Goal: Task Accomplishment & Management: Manage account settings

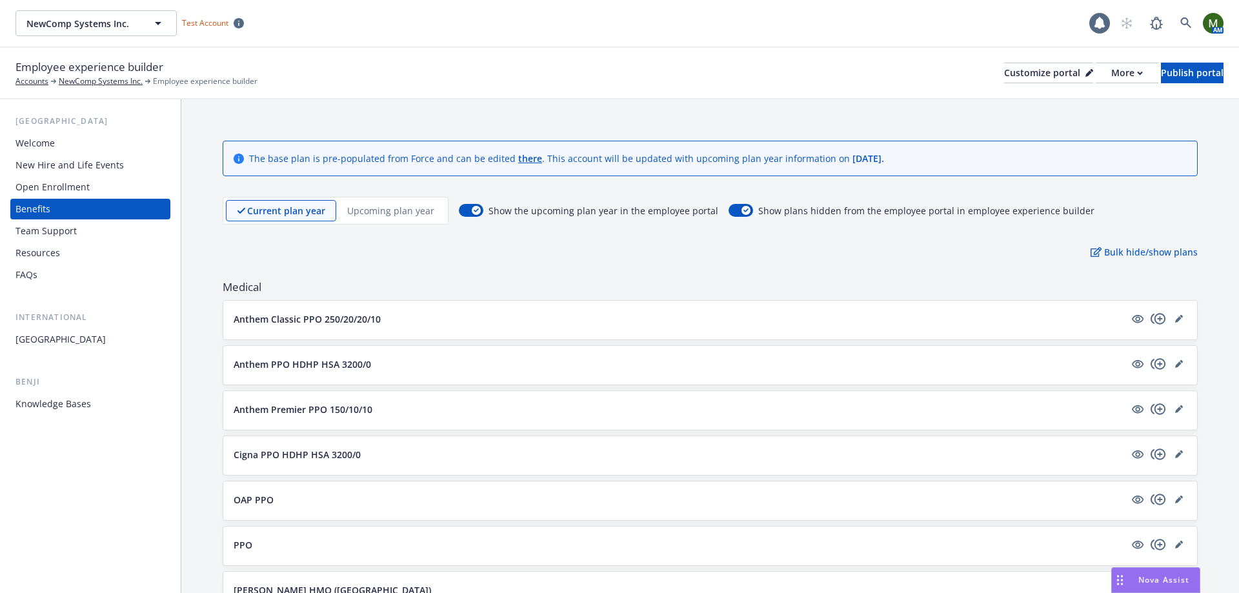
click at [788, 62] on div "Employee experience builder Accounts NewComp Systems Inc. Employee experience b…" at bounding box center [619, 73] width 1208 height 28
click at [1111, 72] on div "More" at bounding box center [1127, 72] width 32 height 19
click at [664, 79] on div "Employee experience builder Accounts NewComp Systems Inc. Employee experience b…" at bounding box center [619, 73] width 1208 height 28
click at [1111, 74] on div "More" at bounding box center [1127, 72] width 32 height 19
click at [853, 59] on div "Employee experience builder Accounts NewComp Systems Inc. Employee experience b…" at bounding box center [619, 73] width 1208 height 28
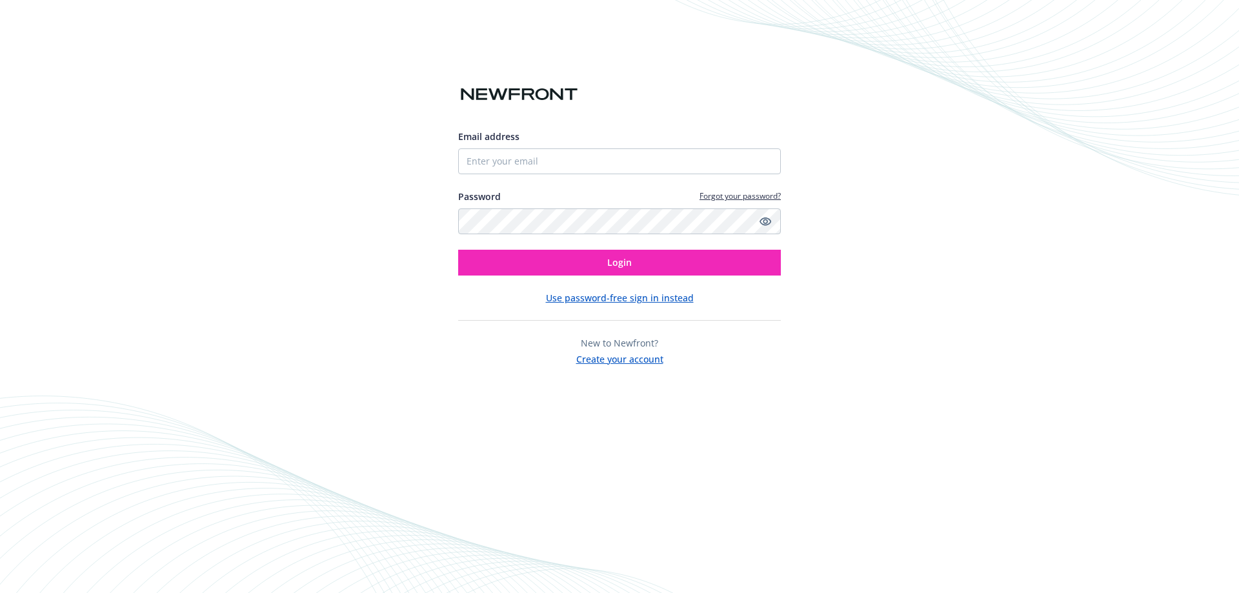
click at [1027, 188] on div "Email address Password Forgot your password? Login Use password-free sign in in…" at bounding box center [619, 296] width 1239 height 593
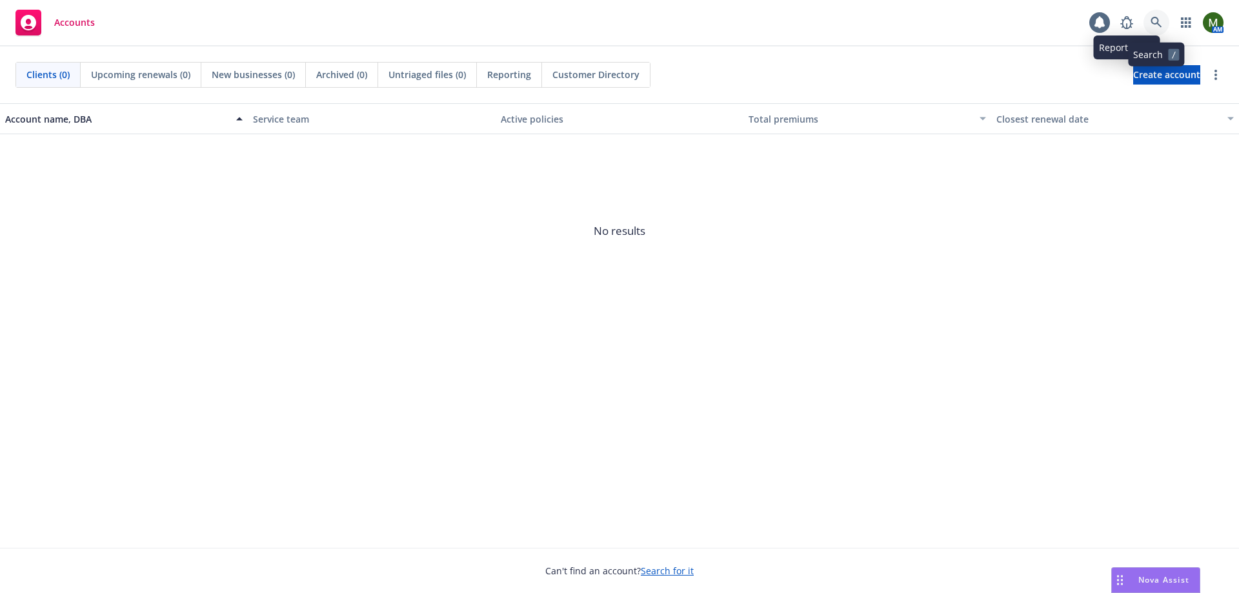
click at [1152, 28] on link at bounding box center [1157, 23] width 26 height 26
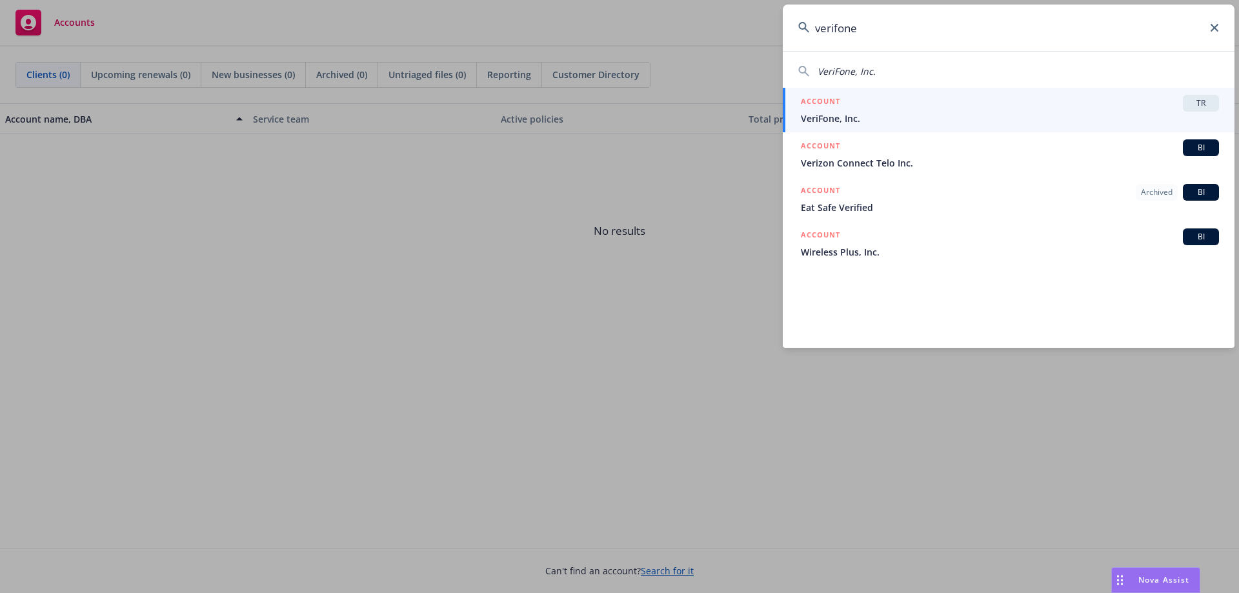
type input "verifone"
click at [940, 114] on span "VeriFone, Inc." at bounding box center [1010, 119] width 418 height 14
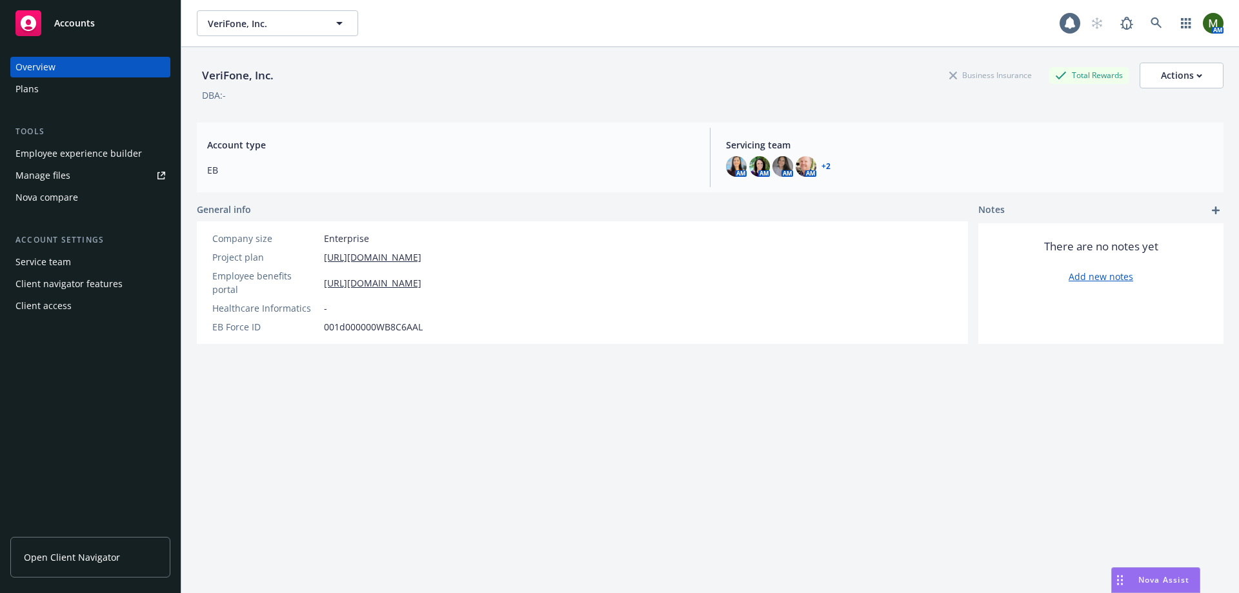
click at [70, 306] on div "Client access" at bounding box center [90, 306] width 150 height 21
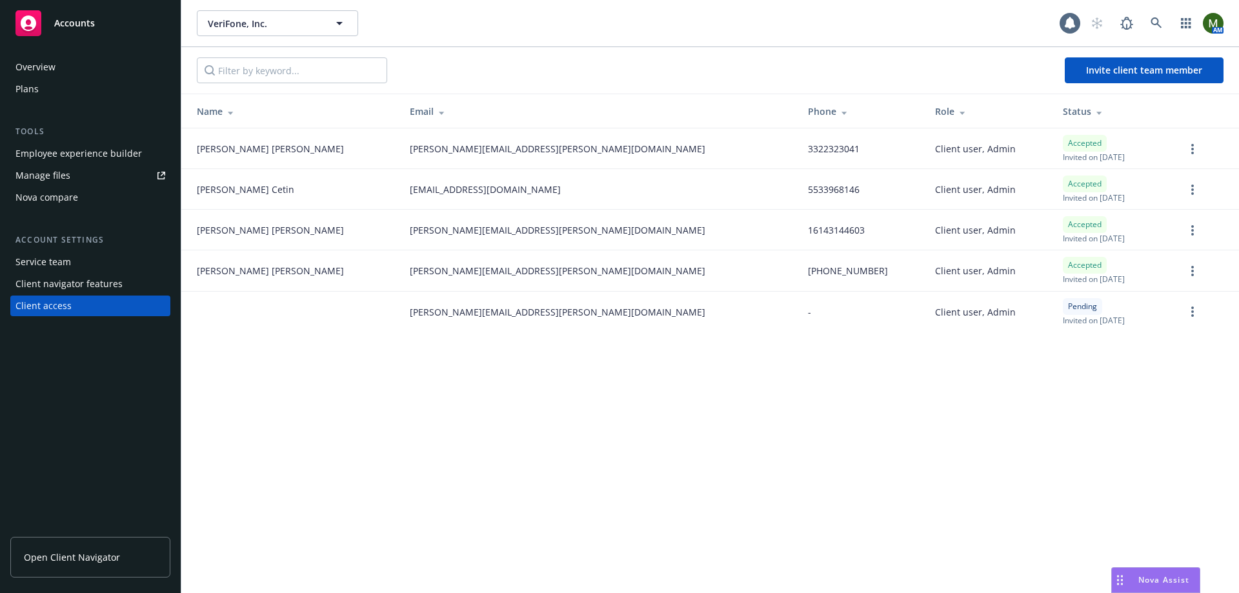
click at [123, 560] on link "Open Client Navigator" at bounding box center [90, 557] width 160 height 41
click at [1191, 225] on icon "more" at bounding box center [1192, 230] width 3 height 10
click at [850, 435] on div "VeriFone, Inc. VeriFone, Inc. 1 AM Invite client team member Name Email Phone R…" at bounding box center [710, 296] width 1058 height 593
click at [691, 449] on div "VeriFone, Inc. VeriFone, Inc. 1 AM Invite client team member Name Email Phone R…" at bounding box center [710, 296] width 1058 height 593
click at [1068, 23] on icon at bounding box center [1070, 23] width 10 height 12
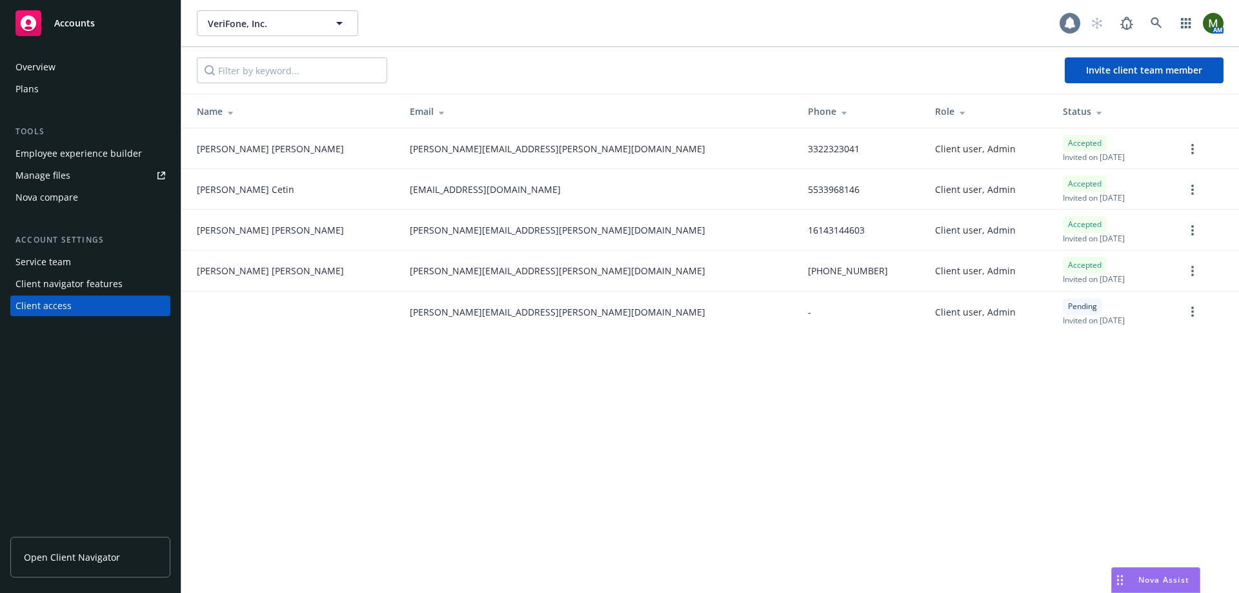
click at [1070, 31] on div at bounding box center [1070, 23] width 21 height 21
click at [874, 51] on div "Invite client team member" at bounding box center [710, 70] width 1058 height 46
click at [531, 435] on div "VeriFone, Inc. VeriFone, Inc. 1 AM Invite client team member Name Email Phone R…" at bounding box center [710, 296] width 1058 height 593
click at [469, 483] on div "VeriFone, Inc. VeriFone, Inc. 1 AM Invite client team member Name Email Phone R…" at bounding box center [710, 296] width 1058 height 593
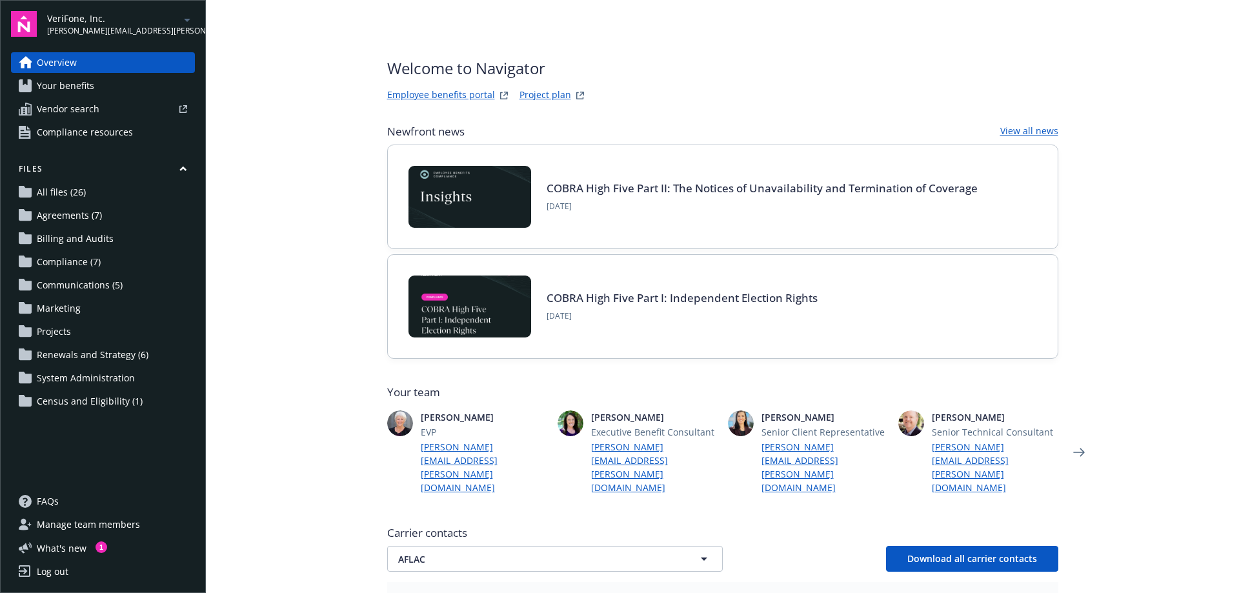
click at [103, 403] on span "Census and Eligibility (1)" at bounding box center [90, 401] width 106 height 21
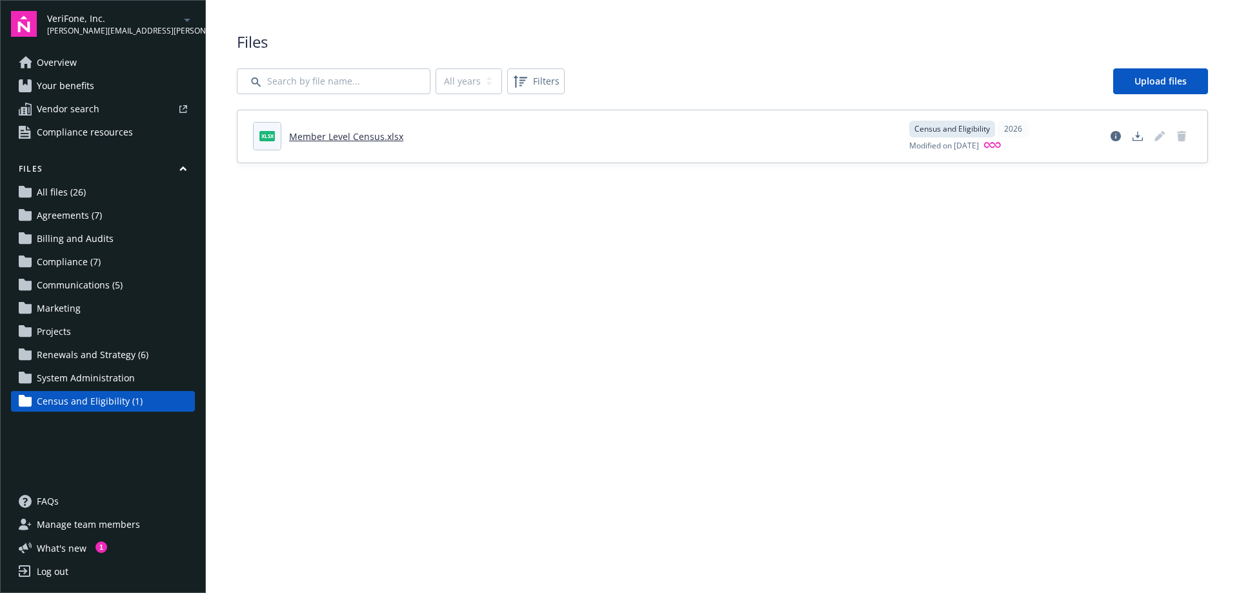
click at [379, 138] on link "Member Level Census.xlsx" at bounding box center [346, 136] width 114 height 12
click at [469, 434] on main "Upload progress Files All years 2026 Filters Upload files xlsx Member Level Cen…" at bounding box center [722, 296] width 1033 height 593
click at [704, 18] on div "Files All years 2026 Filters Upload files xlsx Member Level Census.xlsx Census …" at bounding box center [722, 97] width 1033 height 194
click at [143, 432] on div "Overview Your benefits Vendor search Compliance resources Files All files (26) …" at bounding box center [103, 263] width 184 height 423
click at [133, 452] on div "Overview Your benefits Vendor search Compliance resources Files All files (26) …" at bounding box center [103, 263] width 184 height 423
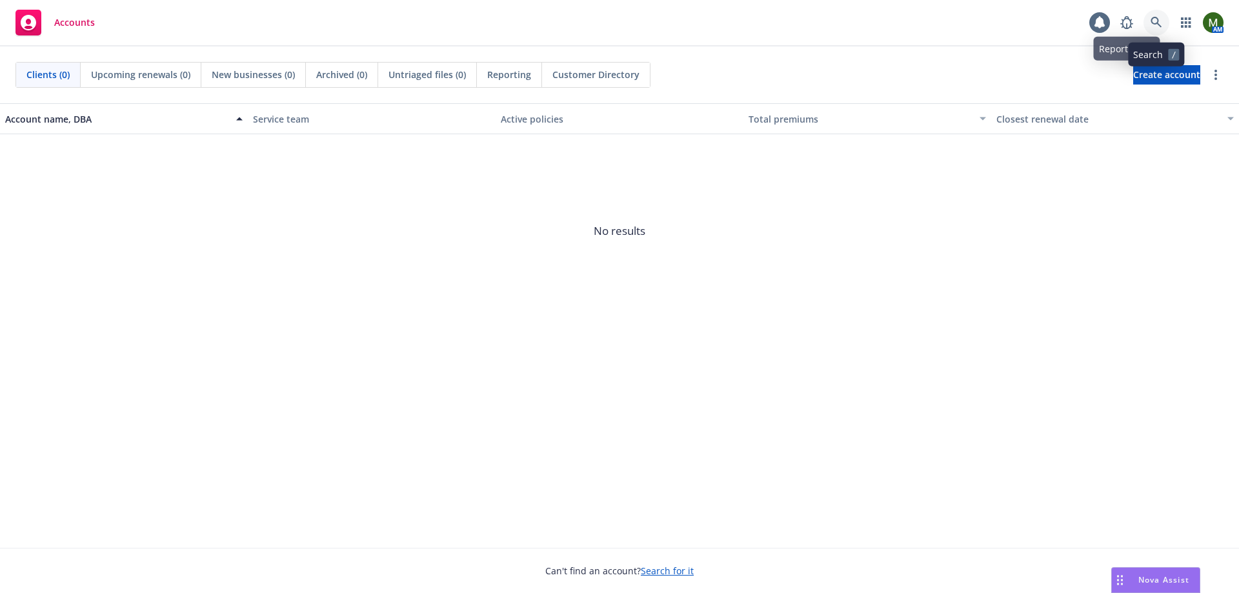
click at [1155, 23] on icon at bounding box center [1157, 23] width 12 height 12
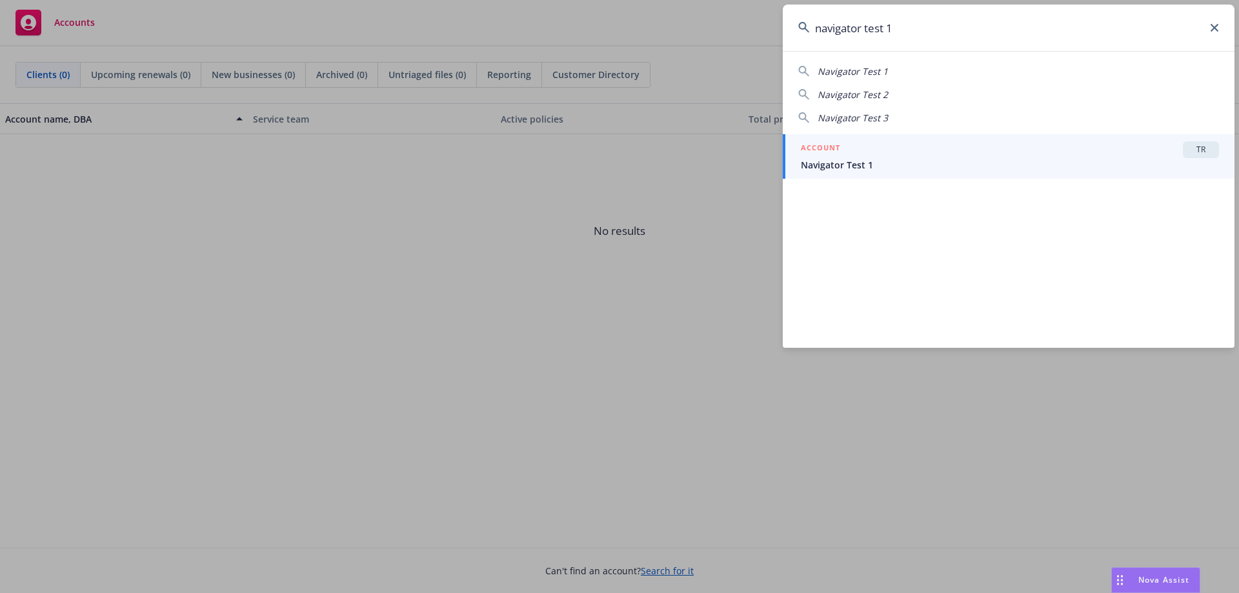
type input "navigator test 1"
click at [967, 164] on span "Navigator Test 1" at bounding box center [1010, 165] width 418 height 14
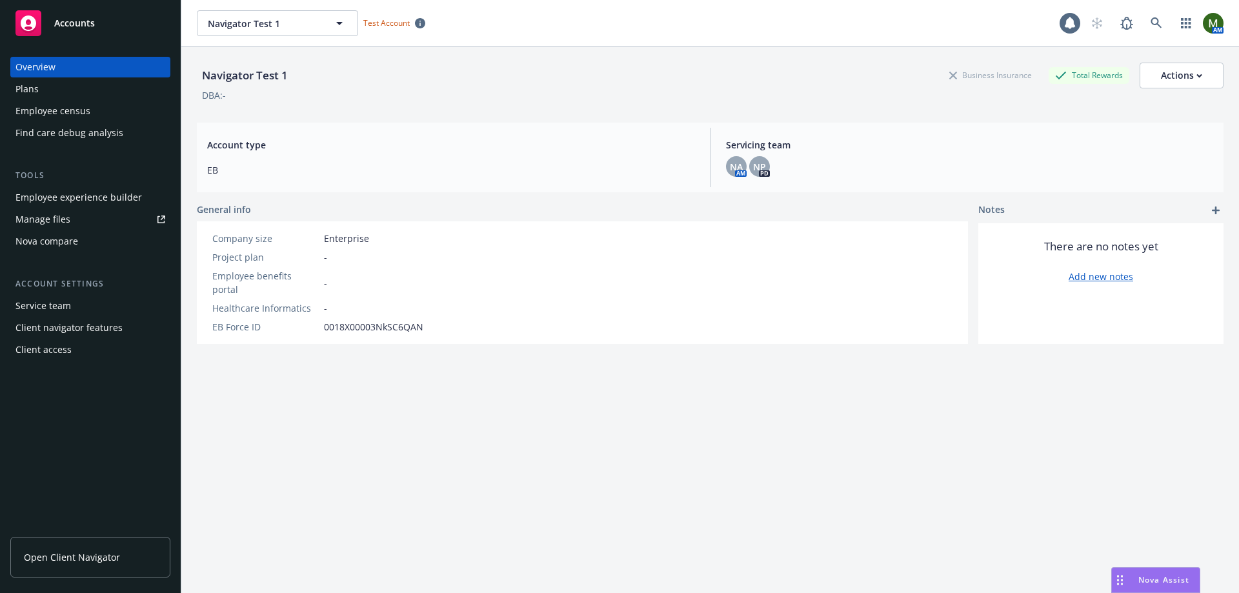
click at [68, 93] on div "Plans" at bounding box center [90, 89] width 150 height 21
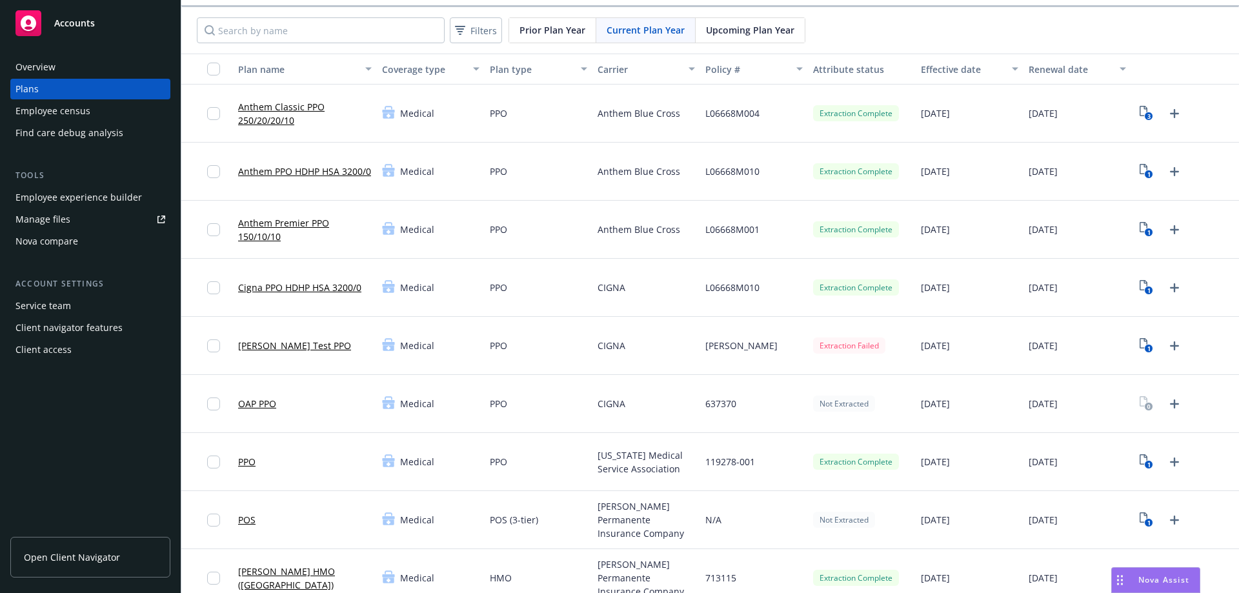
scroll to position [65, 0]
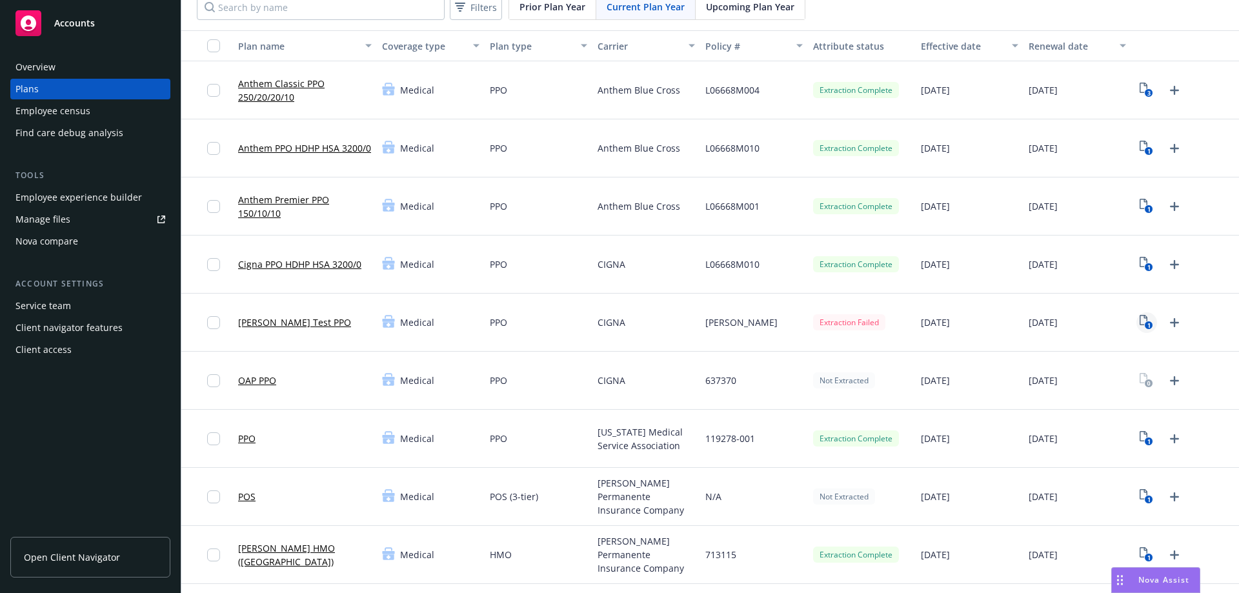
click at [1140, 323] on icon "1" at bounding box center [1147, 322] width 14 height 15
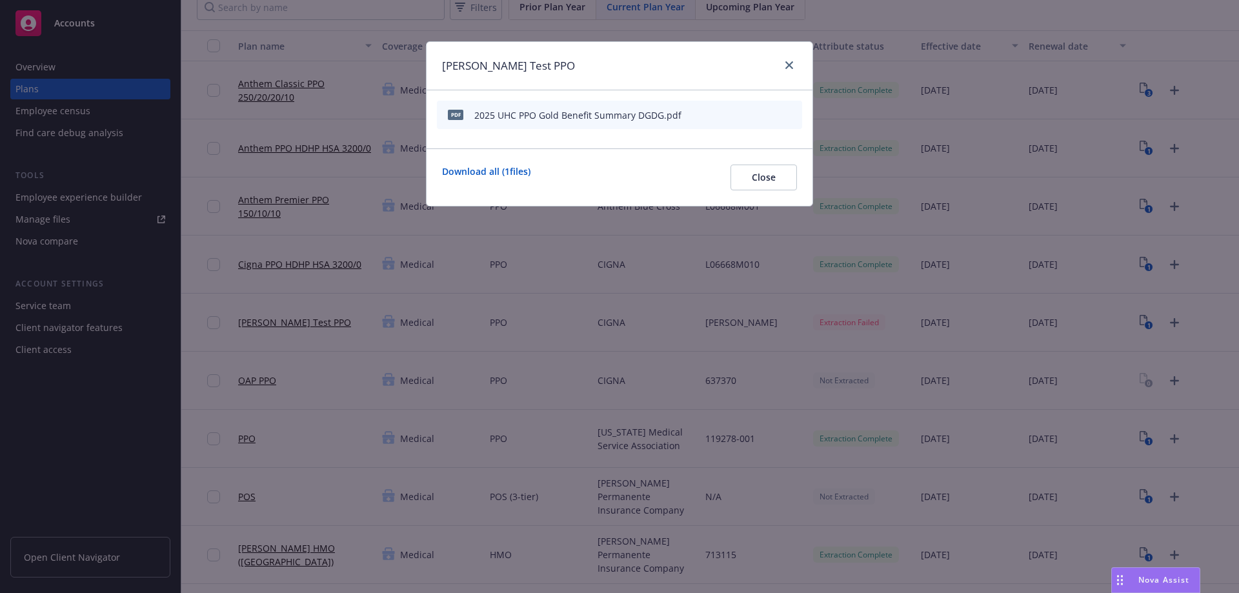
click at [730, 114] on icon "start extraction" at bounding box center [724, 113] width 15 height 15
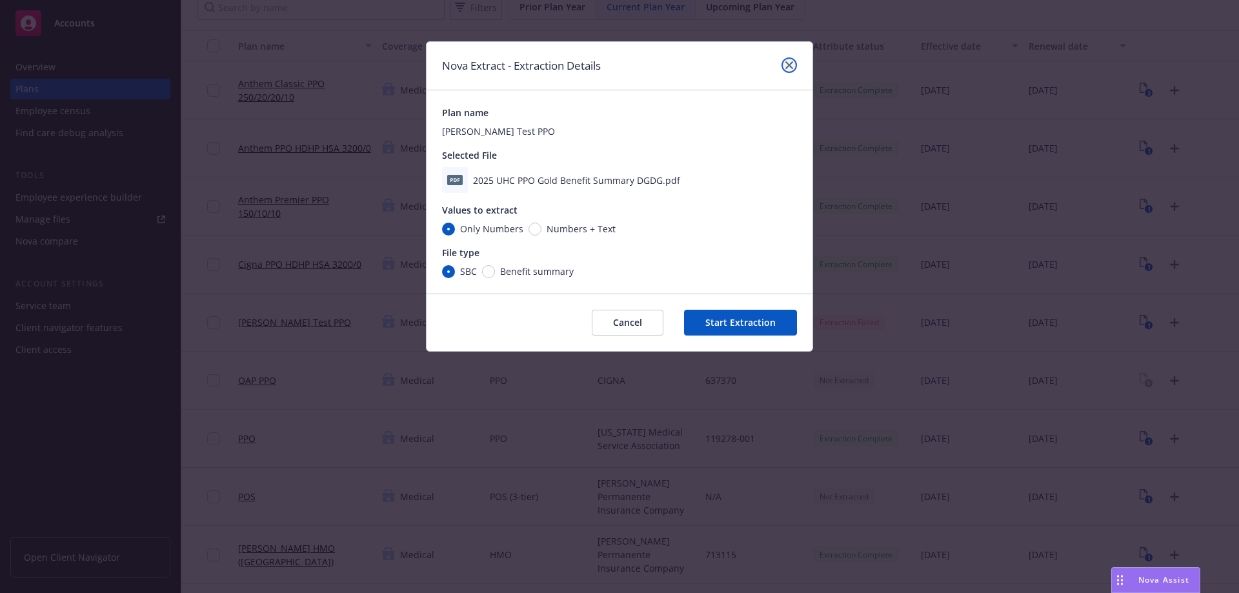
click at [789, 66] on icon "close" at bounding box center [789, 65] width 8 height 8
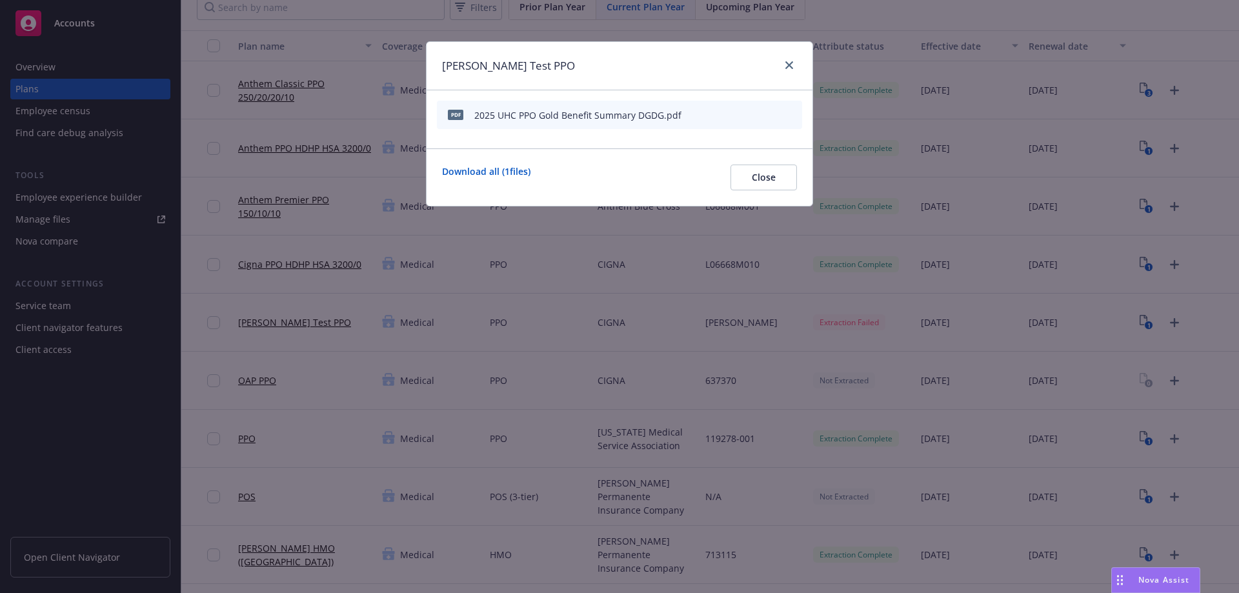
click at [727, 116] on icon "start extraction" at bounding box center [724, 113] width 15 height 15
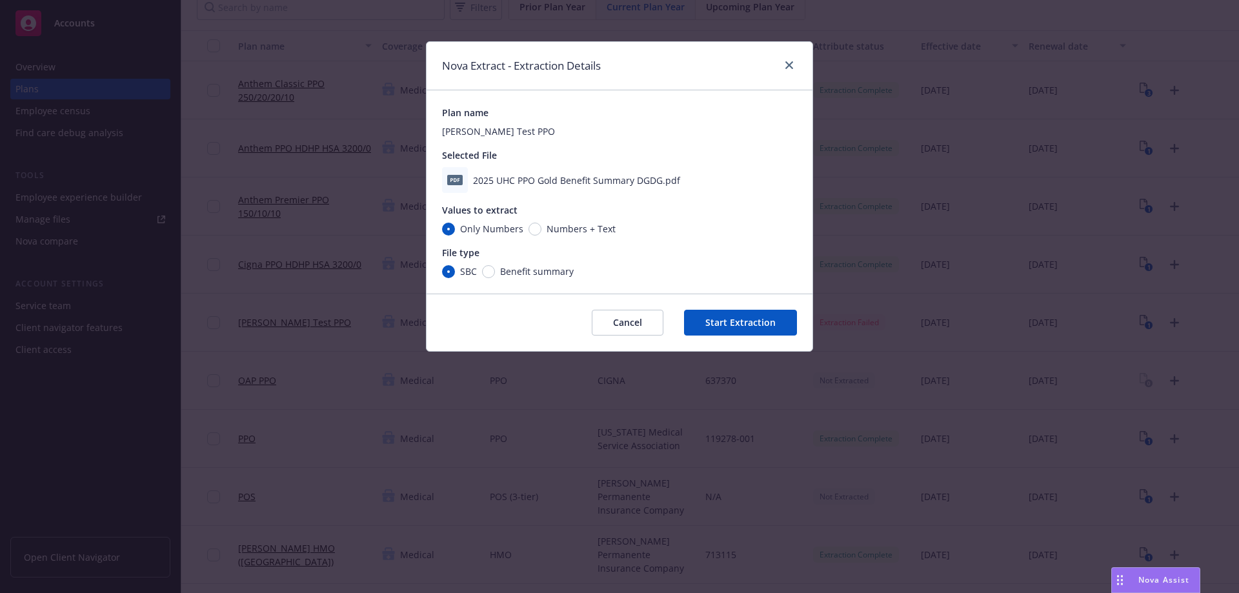
click at [518, 270] on span "Benefit summary" at bounding box center [537, 272] width 74 height 14
click at [495, 270] on input "Benefit summary" at bounding box center [488, 271] width 13 height 13
radio input "true"
click at [724, 321] on button "Start Extraction" at bounding box center [740, 323] width 113 height 26
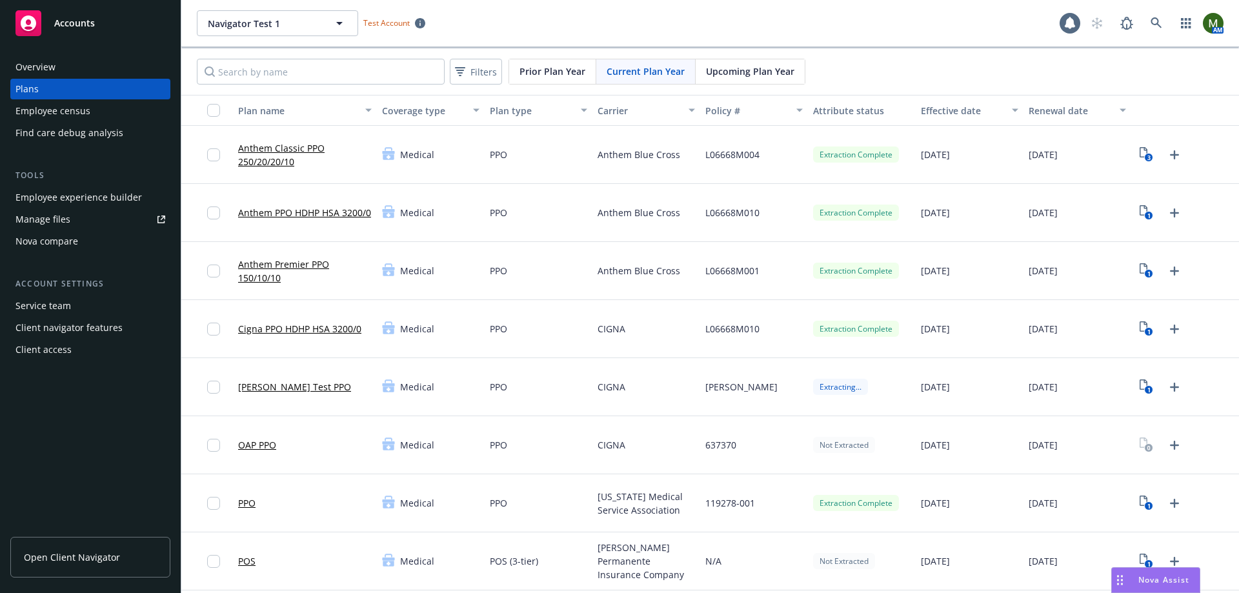
click at [277, 387] on link "[PERSON_NAME] Test PPO" at bounding box center [294, 387] width 113 height 14
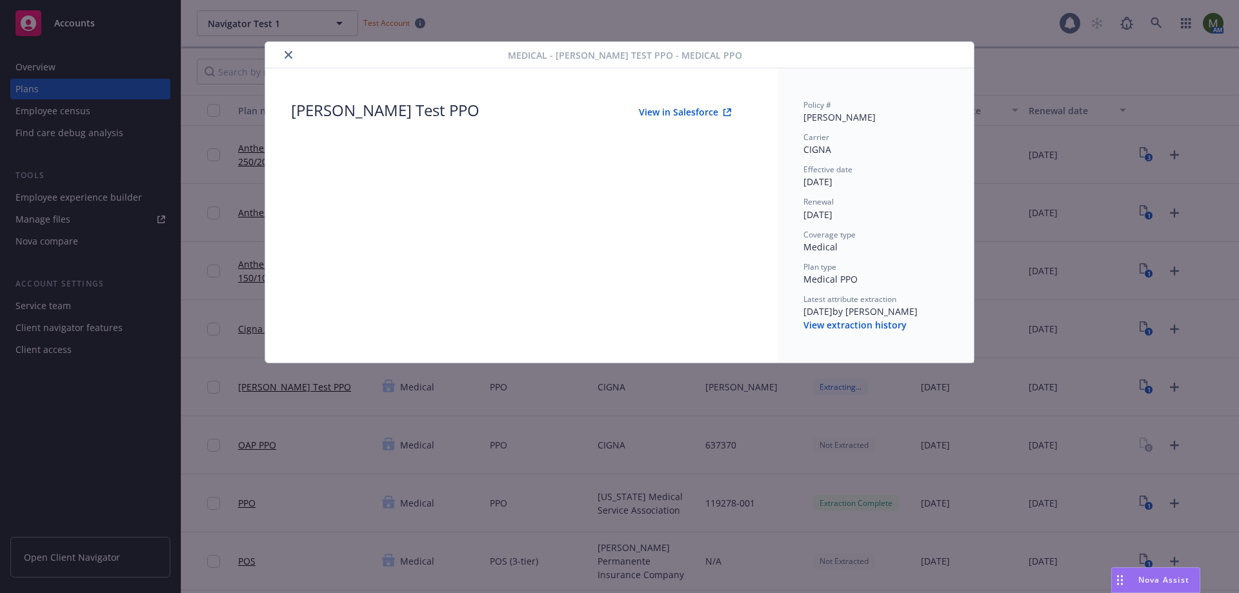
click at [694, 106] on button "View in Salesforce" at bounding box center [685, 112] width 134 height 26
click at [293, 56] on button "close" at bounding box center [288, 54] width 15 height 15
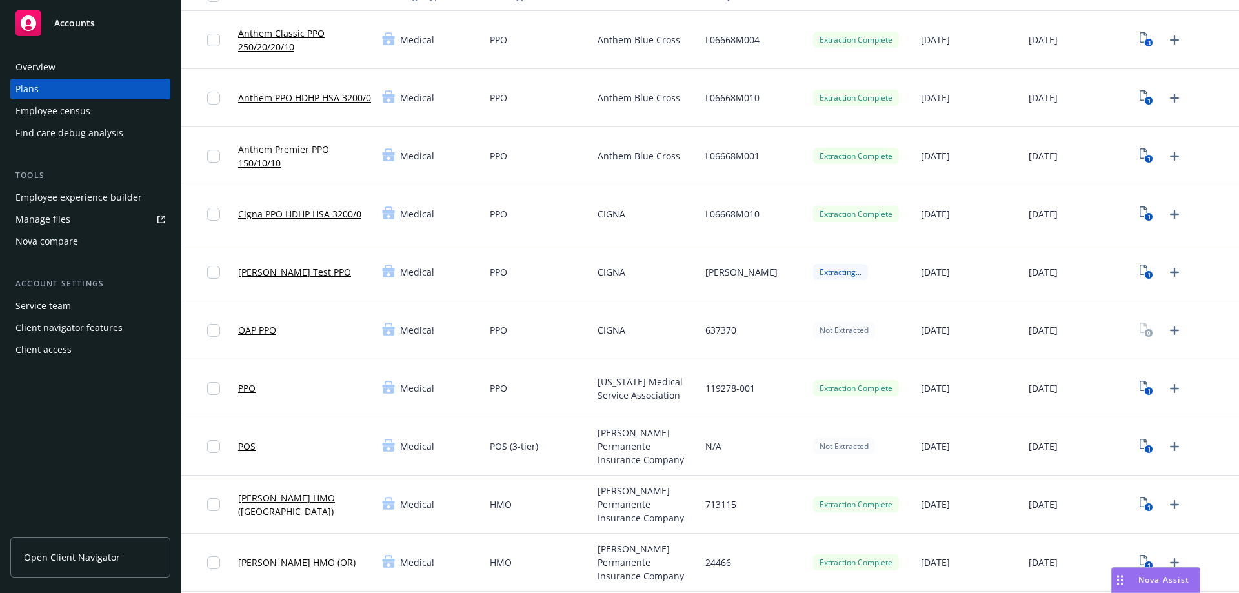
scroll to position [129, 0]
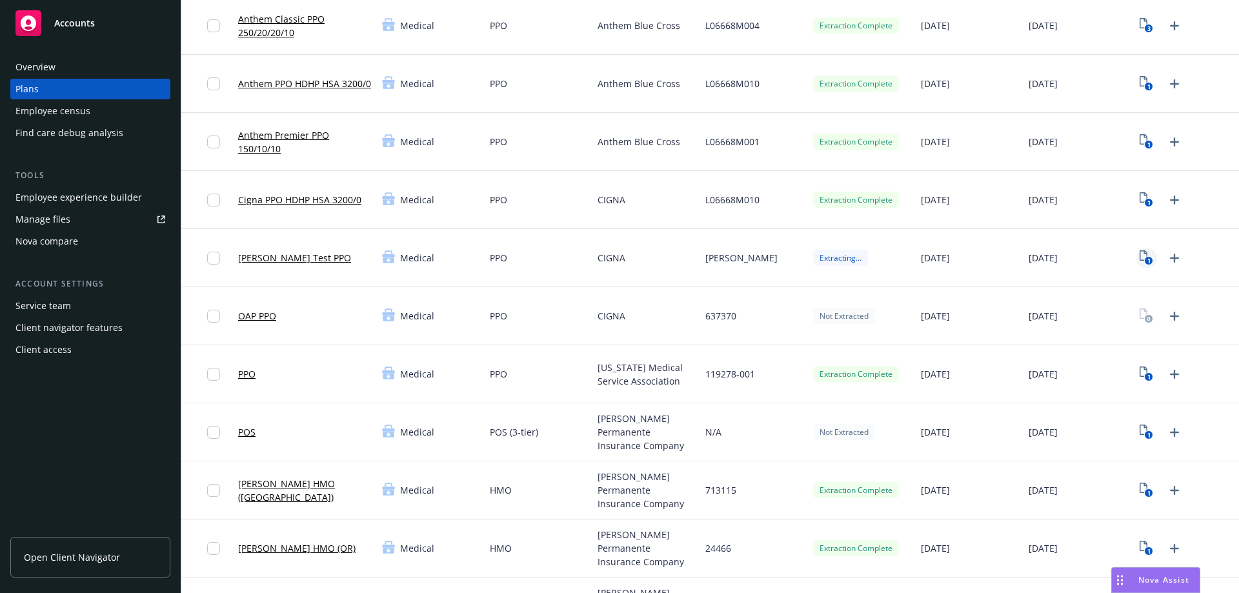
click at [1148, 261] on text "1" at bounding box center [1149, 261] width 3 height 8
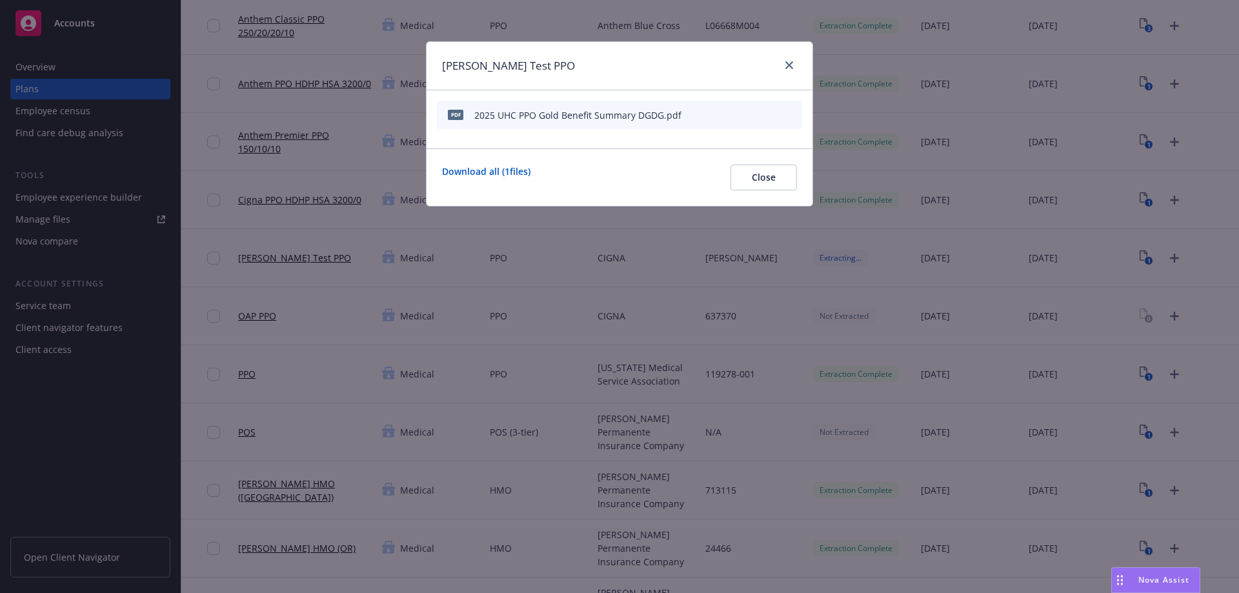
click at [770, 113] on icon "preview file" at bounding box center [770, 114] width 12 height 9
click at [790, 65] on icon "close" at bounding box center [789, 65] width 8 height 8
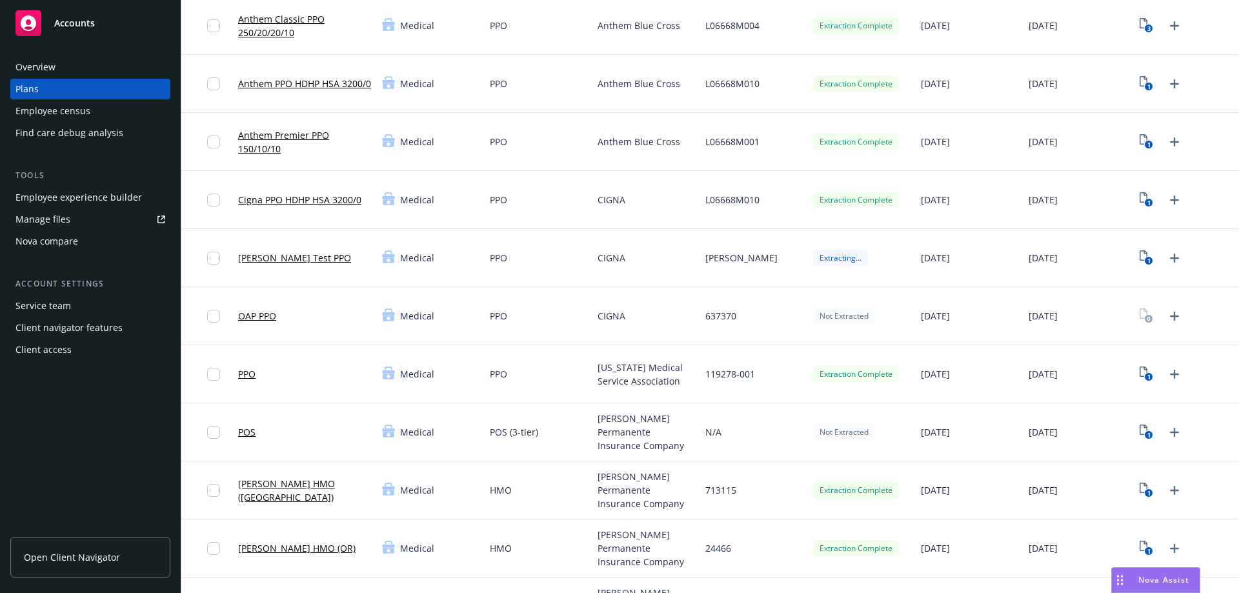
click at [339, 200] on link "Cigna PPO HDHP HSA 3200/0" at bounding box center [299, 200] width 123 height 14
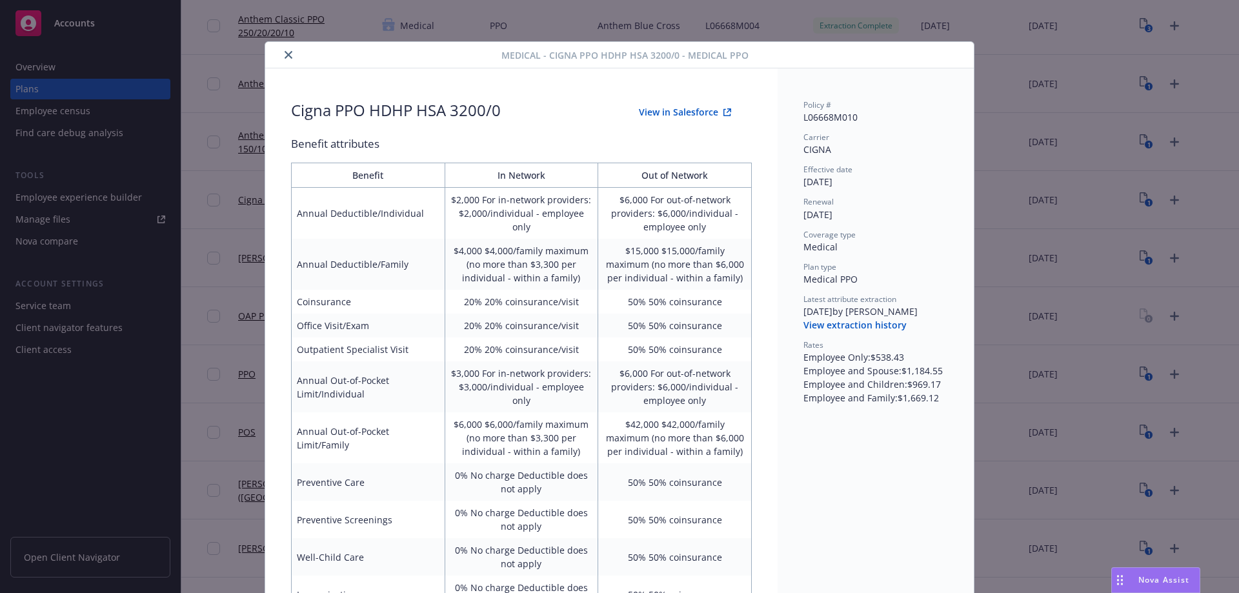
scroll to position [39, 0]
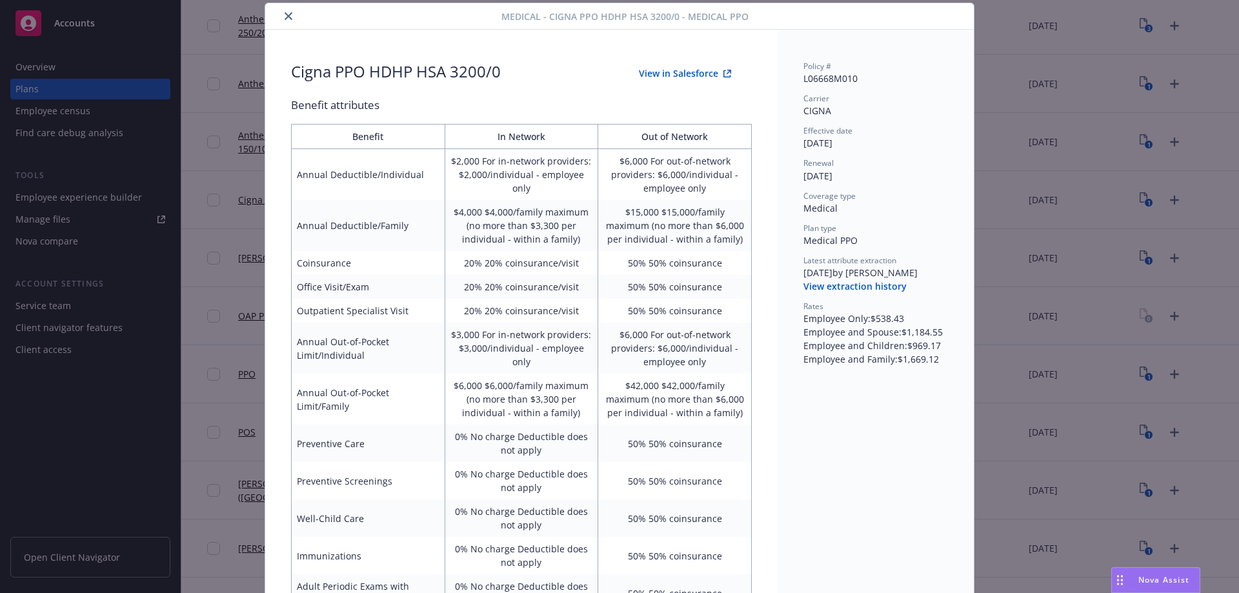
click at [862, 290] on button "View extraction history" at bounding box center [855, 286] width 103 height 13
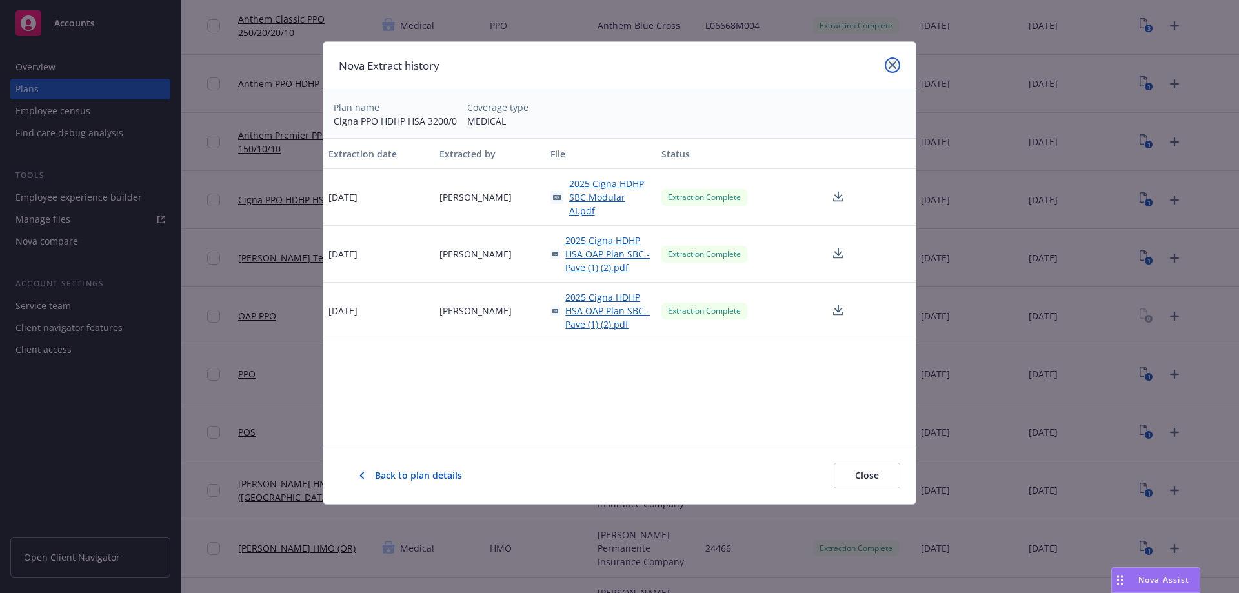
click at [892, 66] on icon "close" at bounding box center [893, 65] width 8 height 8
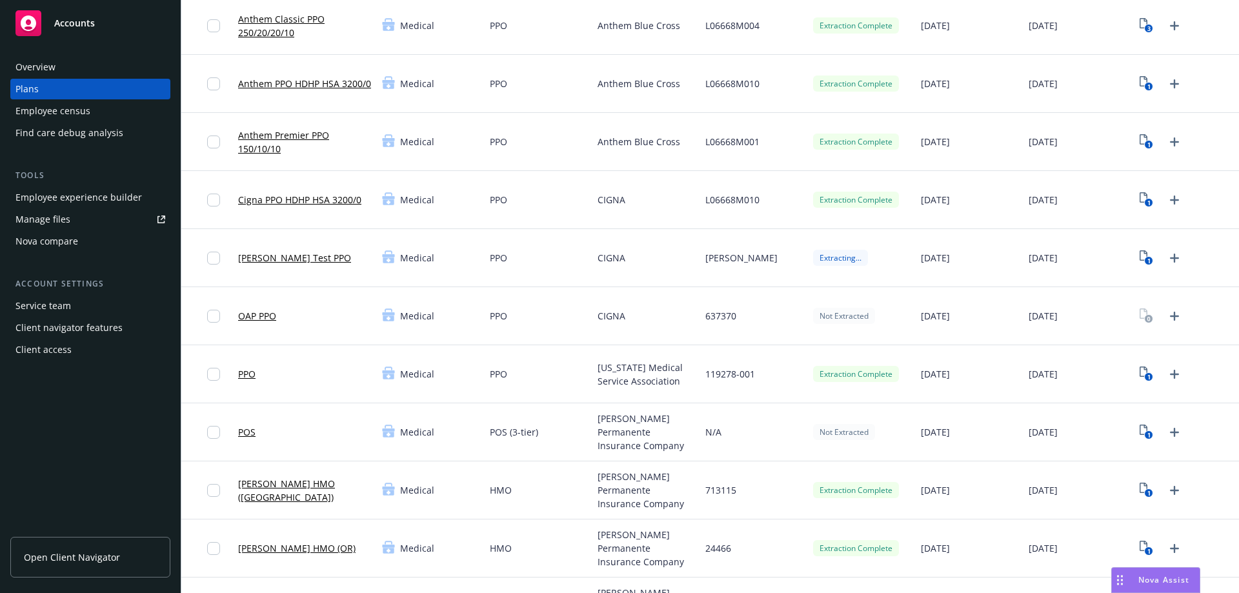
click at [790, 250] on div "[PERSON_NAME]" at bounding box center [754, 258] width 108 height 58
click at [1140, 254] on icon "1" at bounding box center [1147, 257] width 14 height 15
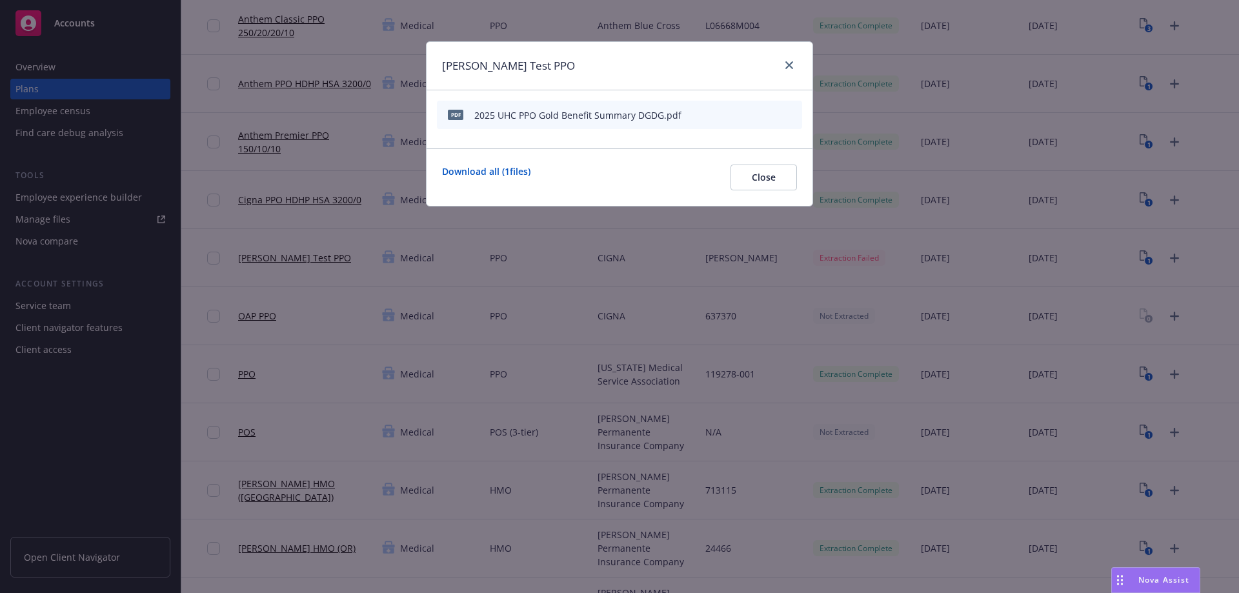
click at [746, 115] on icon "download file" at bounding box center [748, 114] width 10 height 10
click at [787, 68] on icon "close" at bounding box center [789, 65] width 8 height 8
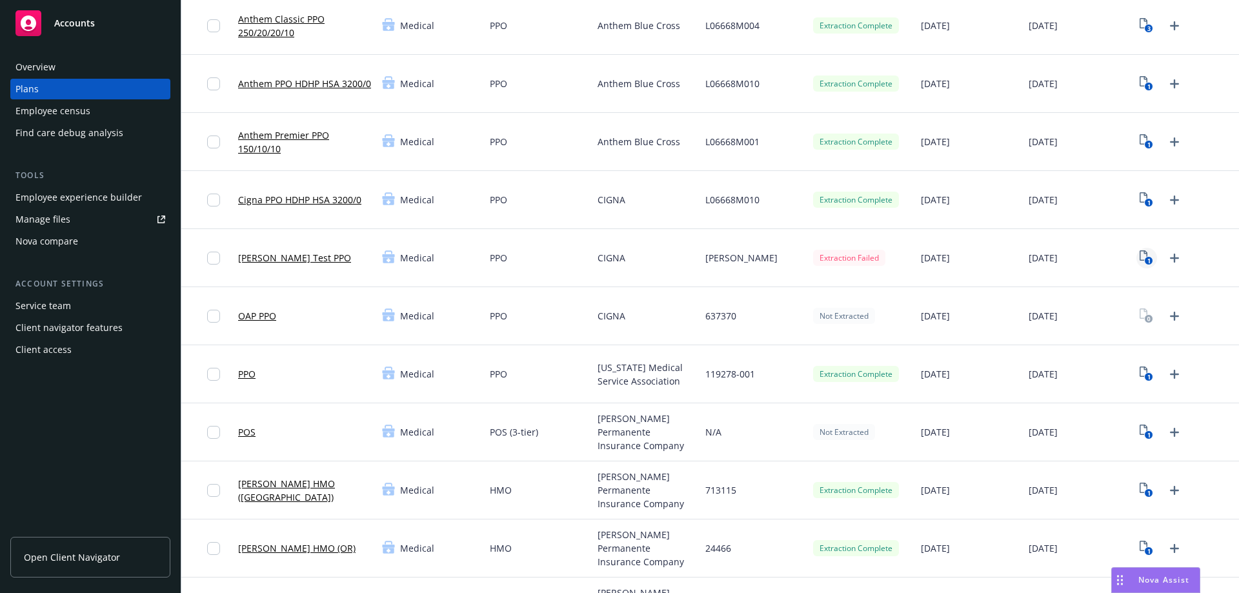
click at [1140, 258] on icon "1" at bounding box center [1147, 257] width 14 height 15
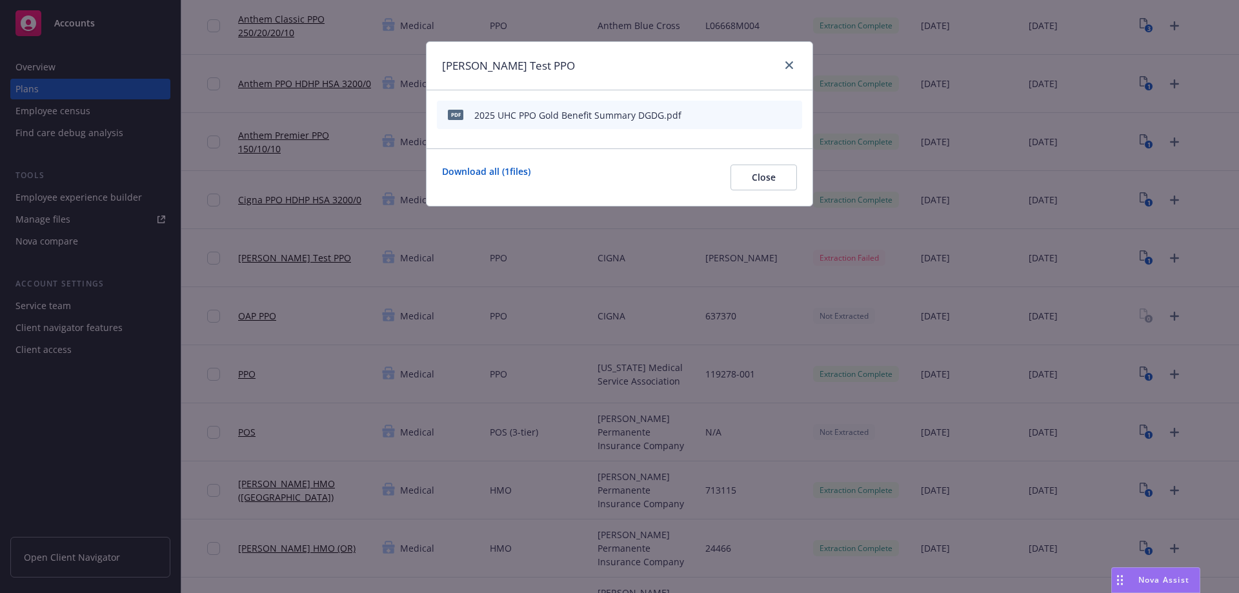
click at [797, 114] on div "pdf 2025 UHC PPO Gold Benefit Summary DGDG.pdf" at bounding box center [619, 115] width 365 height 28
click at [796, 115] on button "archive file" at bounding box center [790, 114] width 13 height 13
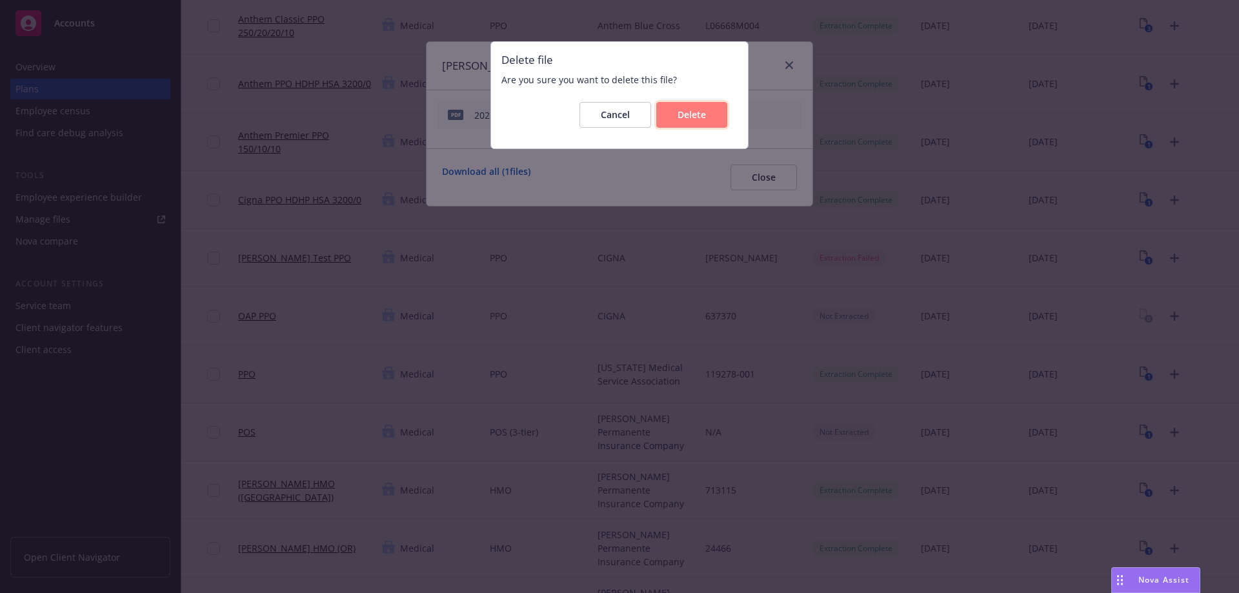
click at [696, 106] on button "Delete" at bounding box center [691, 115] width 71 height 26
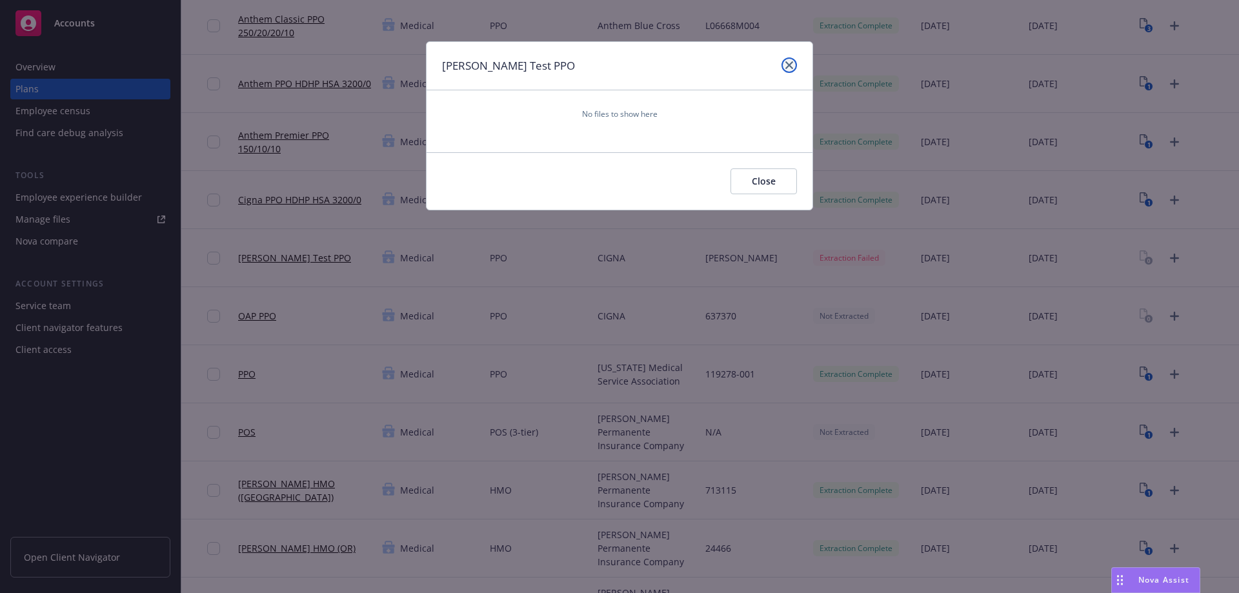
click at [789, 64] on icon "close" at bounding box center [789, 65] width 8 height 8
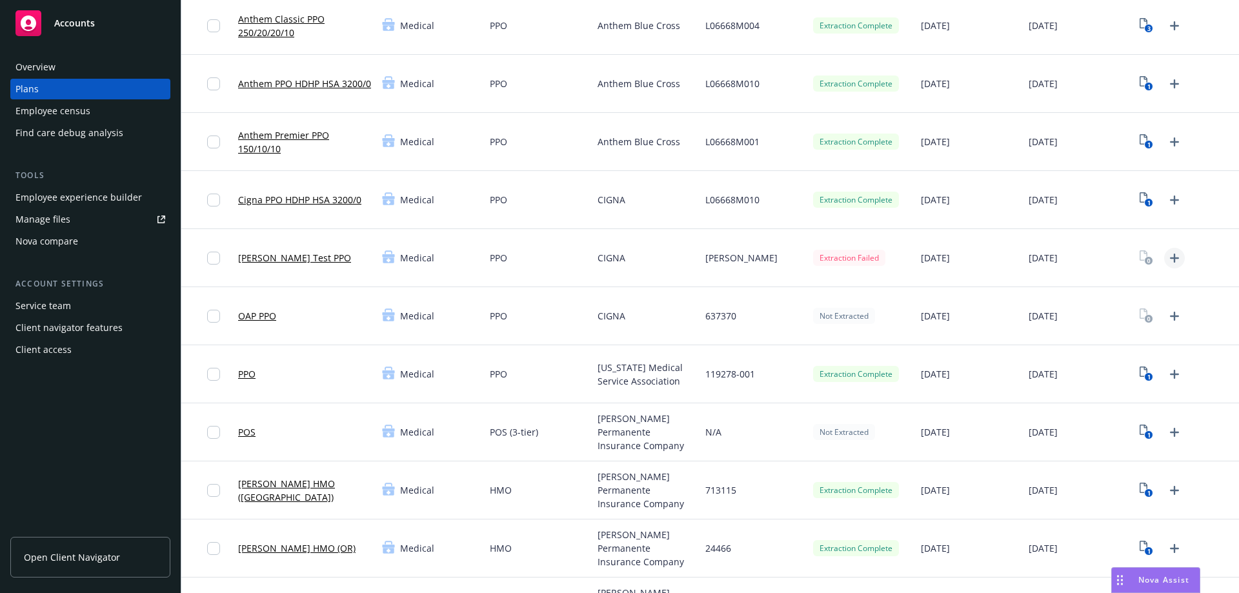
click at [1170, 258] on icon "Upload Plan Documents" at bounding box center [1174, 258] width 9 height 9
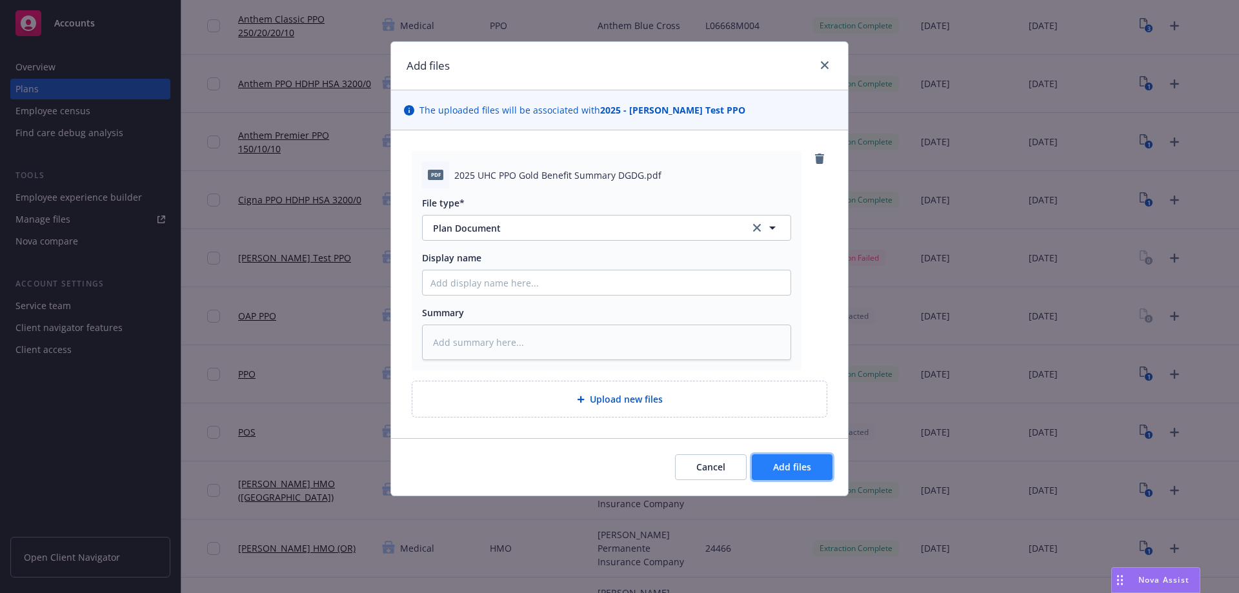
click at [782, 465] on span "Add files" at bounding box center [792, 467] width 38 height 12
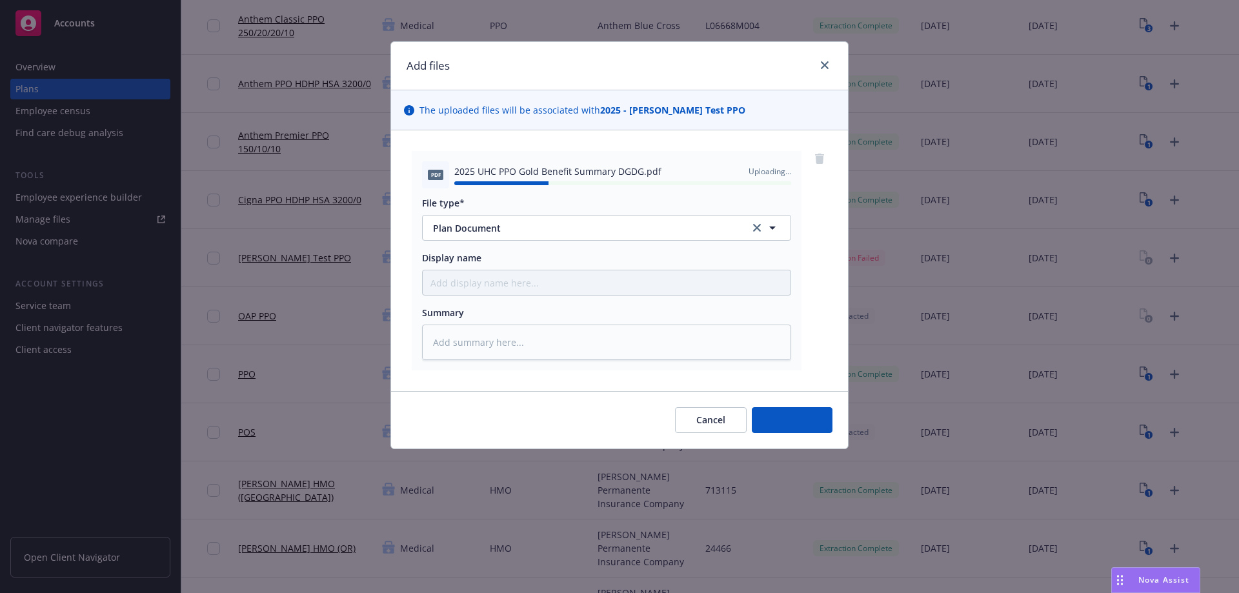
type textarea "x"
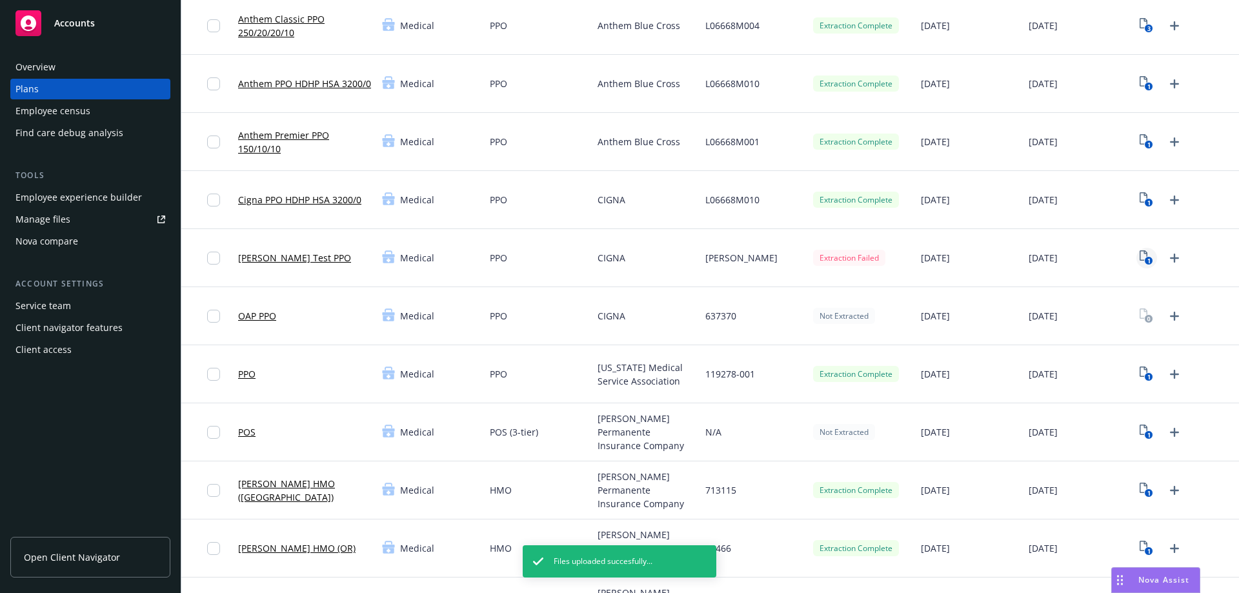
click at [1148, 258] on text "1" at bounding box center [1149, 261] width 3 height 8
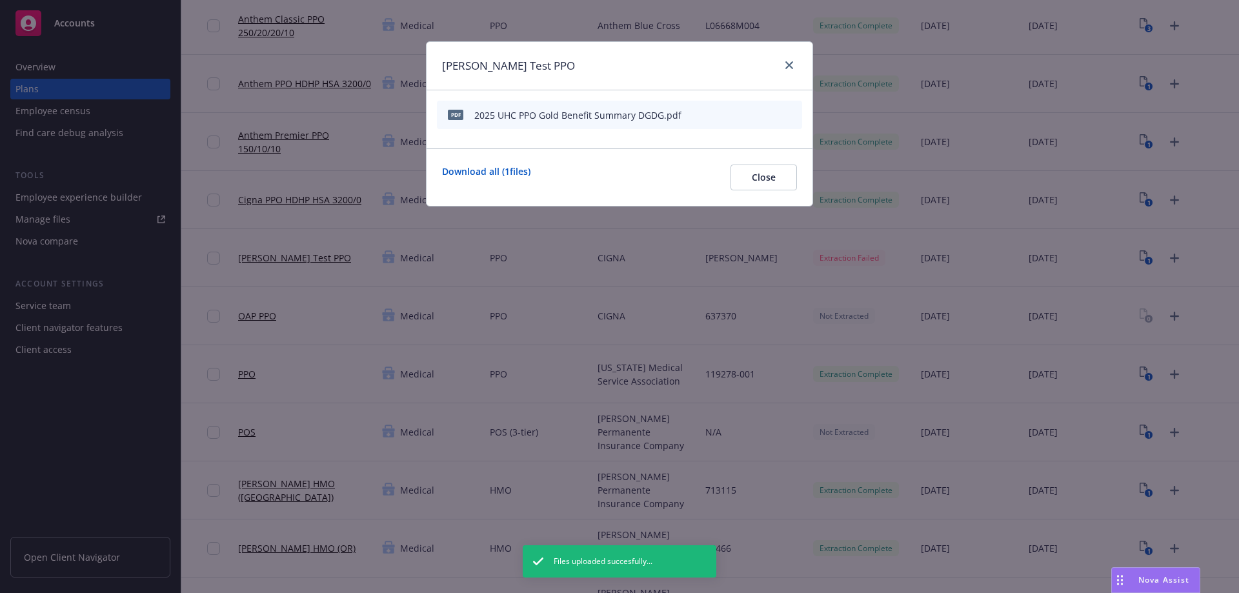
click at [723, 110] on icon "start extraction" at bounding box center [724, 113] width 15 height 15
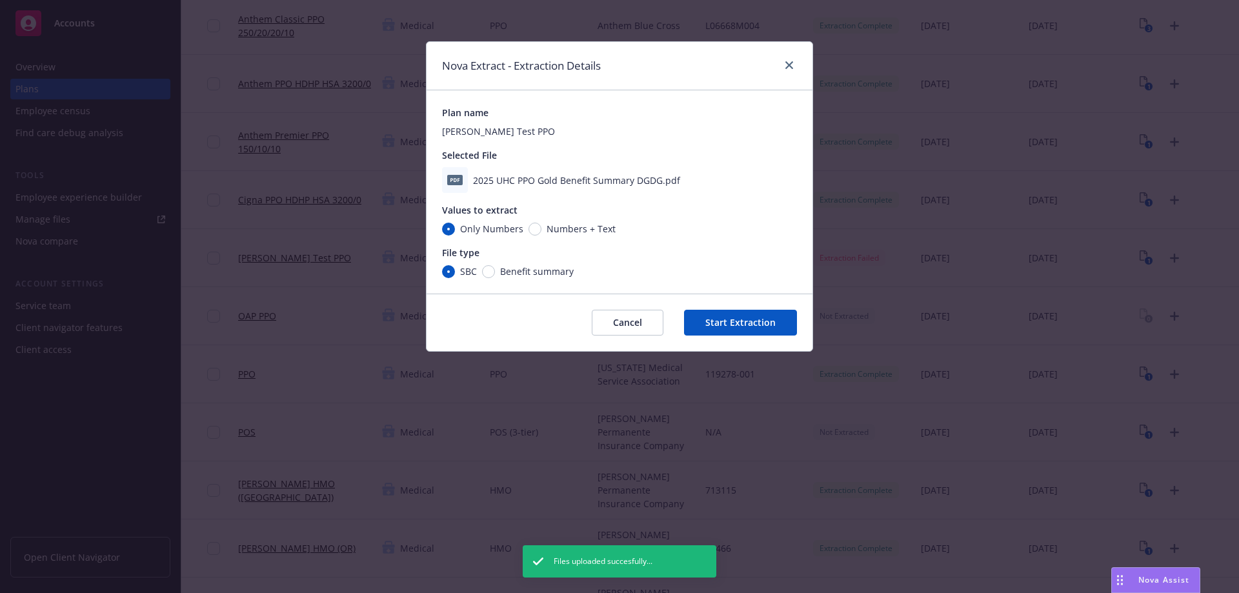
click at [553, 272] on span "Benefit summary" at bounding box center [537, 272] width 74 height 14
click at [495, 272] on input "Benefit summary" at bounding box center [488, 271] width 13 height 13
radio input "true"
click at [737, 320] on button "Start Extraction" at bounding box center [740, 323] width 113 height 26
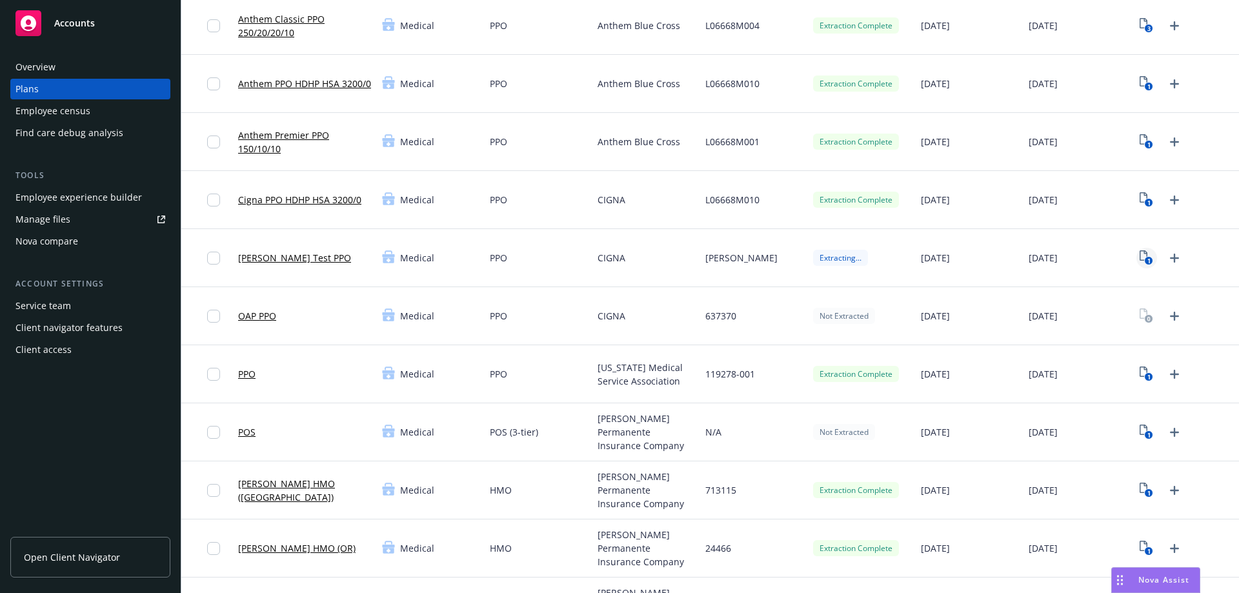
click at [1148, 263] on text "1" at bounding box center [1149, 261] width 3 height 8
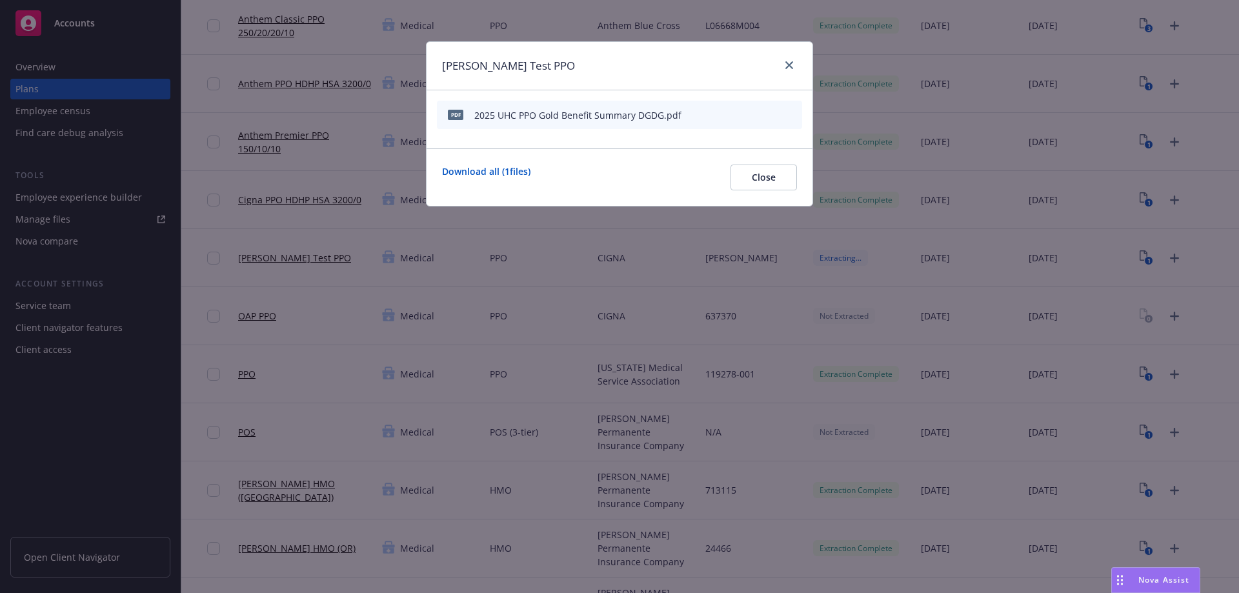
click at [768, 112] on icon "preview file" at bounding box center [770, 114] width 12 height 9
click at [791, 67] on icon "close" at bounding box center [789, 65] width 8 height 8
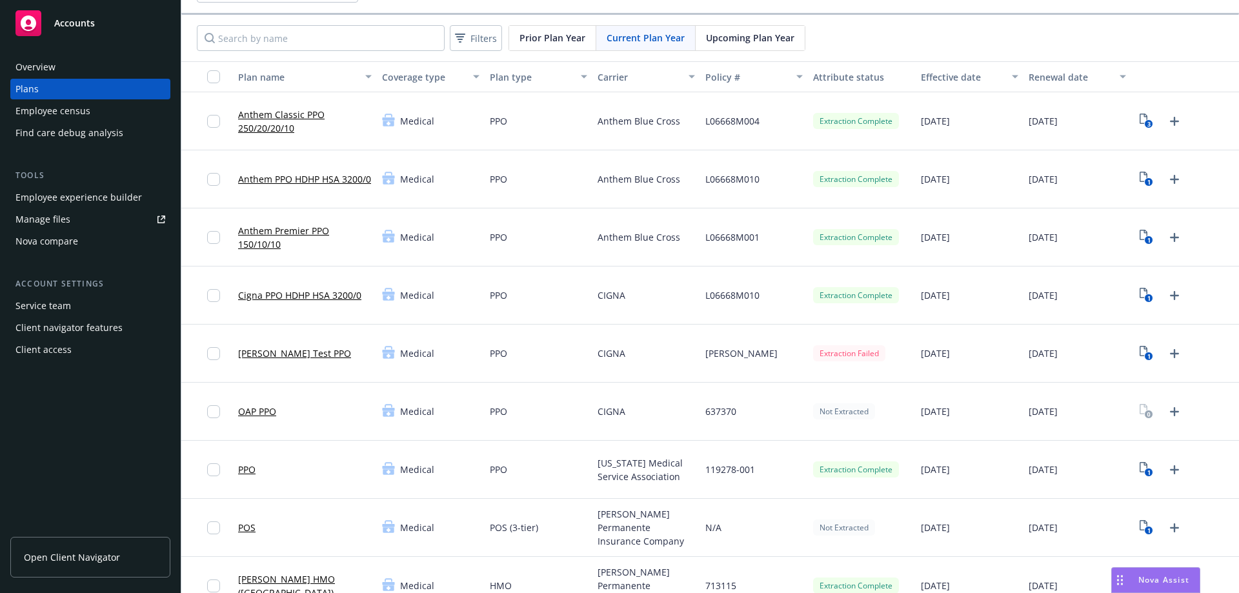
scroll to position [65, 0]
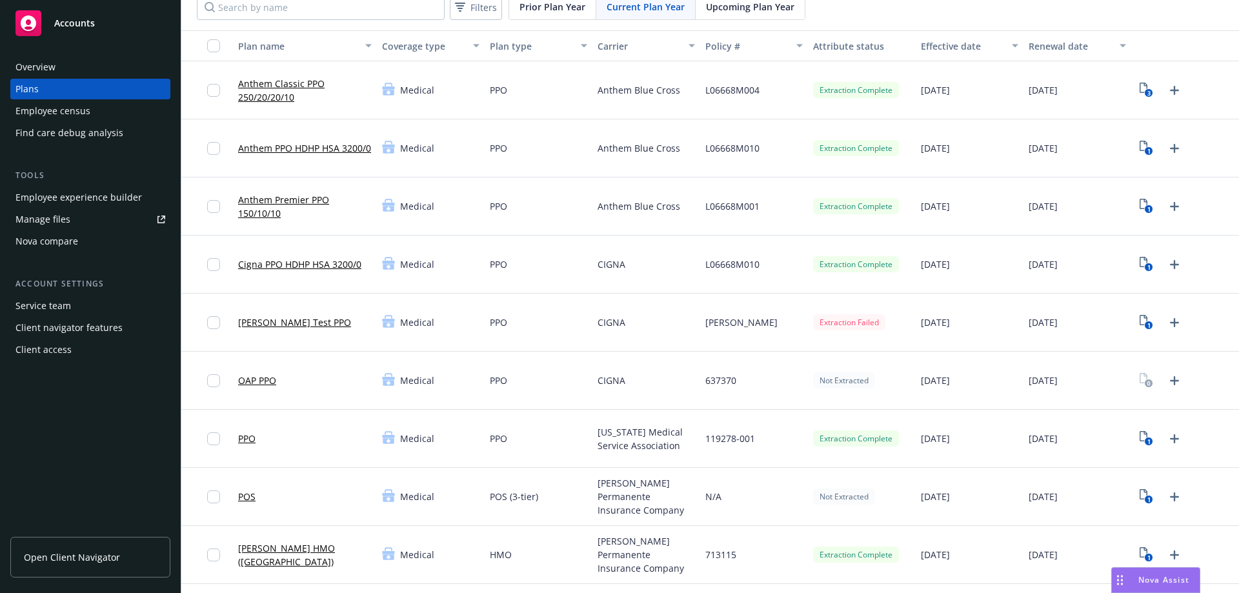
click at [877, 336] on div "Extraction Failed" at bounding box center [862, 323] width 108 height 58
click at [1140, 317] on icon "1" at bounding box center [1147, 322] width 14 height 15
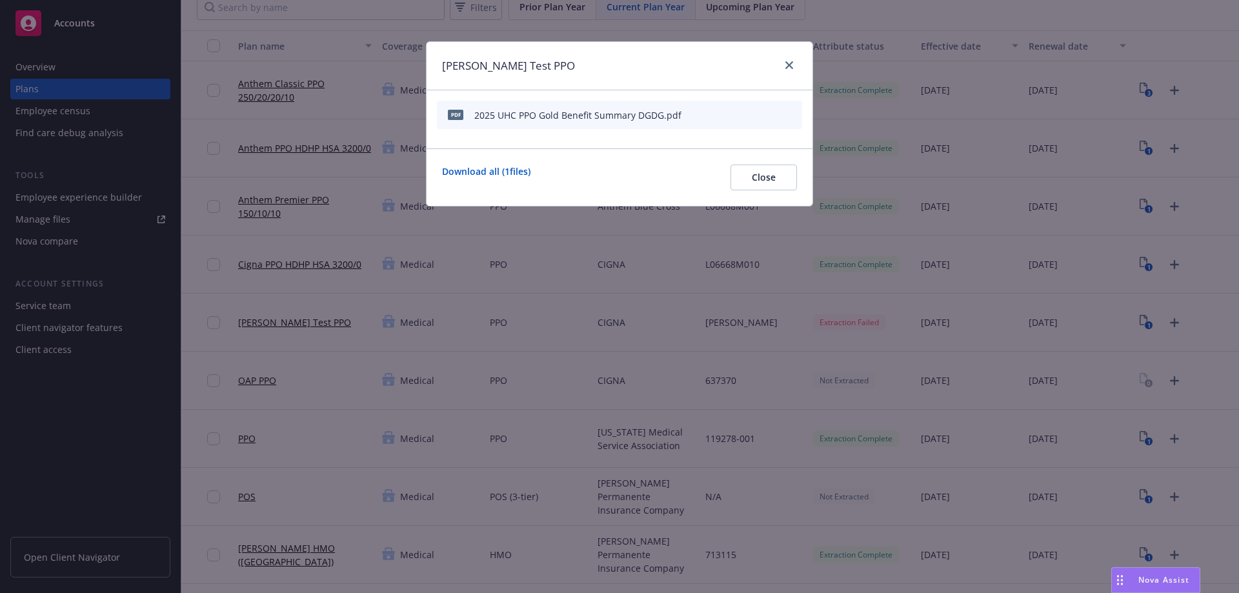
click at [749, 114] on icon "download file" at bounding box center [748, 113] width 8 height 8
click at [786, 68] on icon "close" at bounding box center [789, 65] width 8 height 8
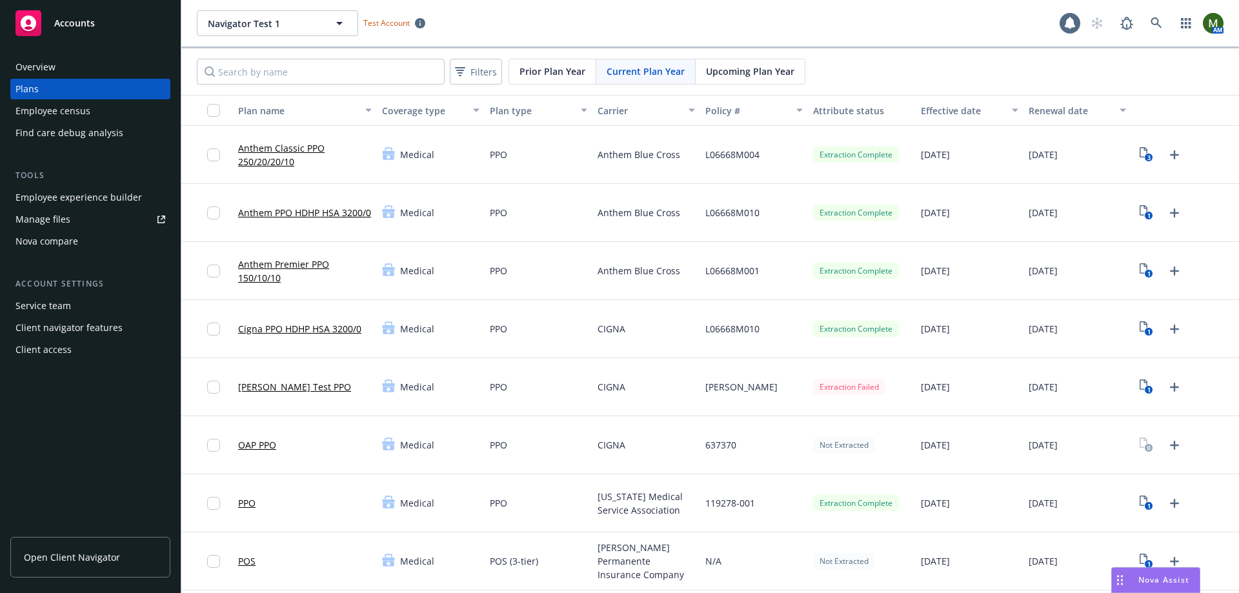
click at [958, 65] on div "Filters Prior Plan Year Current Plan Year Upcoming Plan Year" at bounding box center [710, 71] width 1058 height 46
click at [77, 246] on div "Nova compare" at bounding box center [46, 241] width 63 height 21
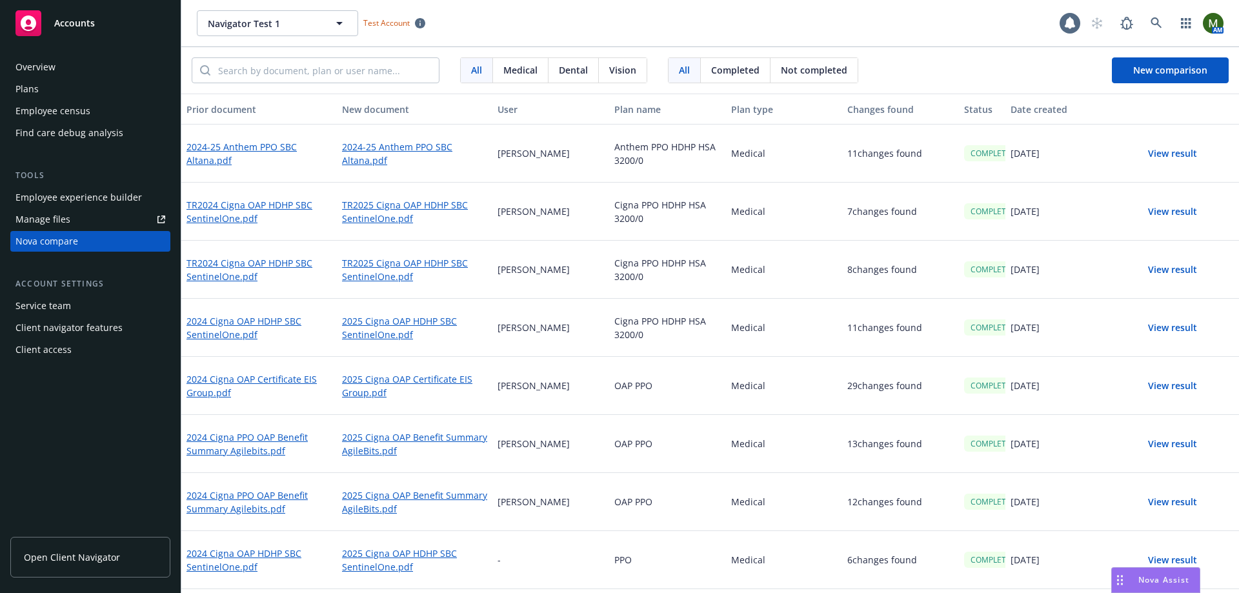
click at [86, 93] on div "Plans" at bounding box center [90, 89] width 150 height 21
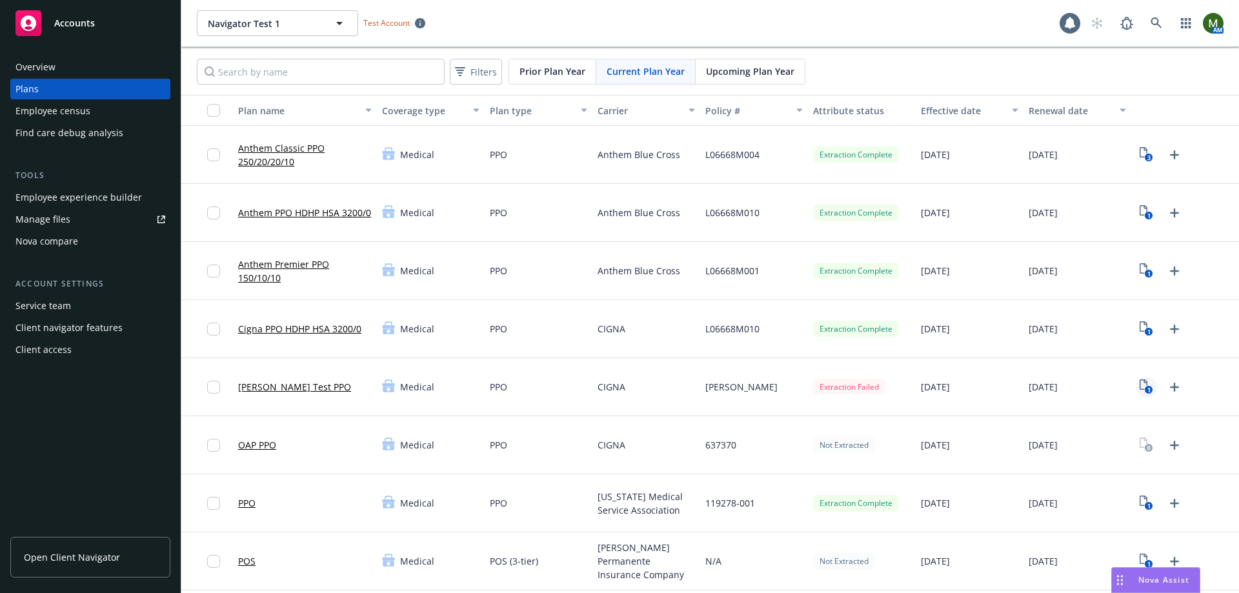
click at [1140, 387] on icon "1" at bounding box center [1147, 387] width 14 height 15
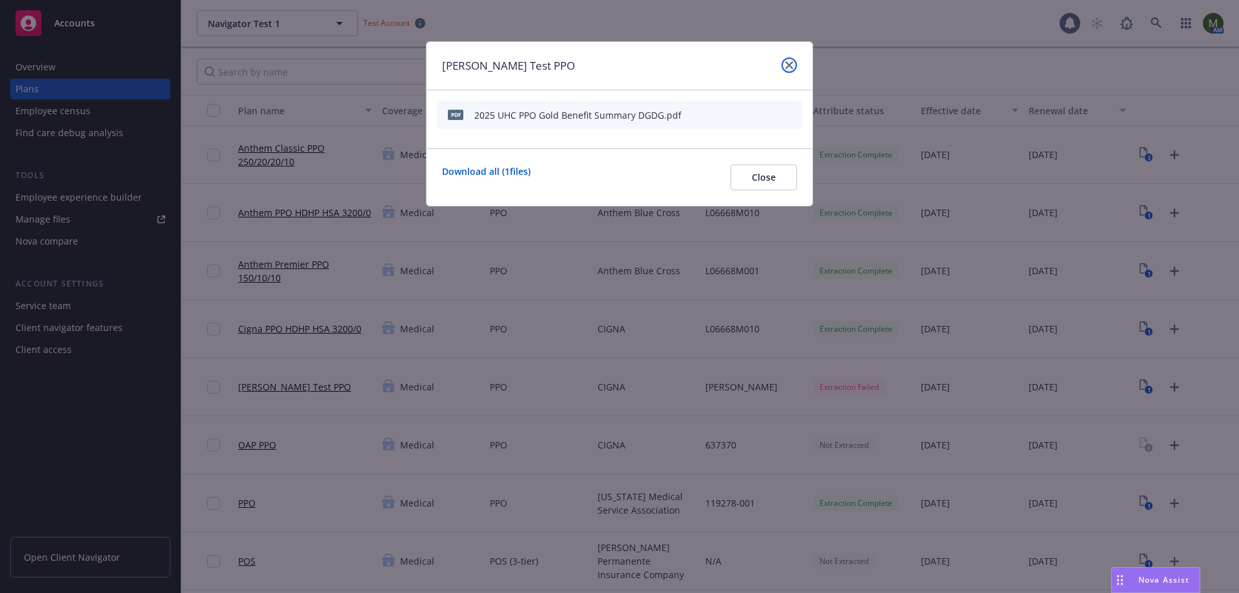
click at [791, 61] on icon "close" at bounding box center [789, 65] width 8 height 8
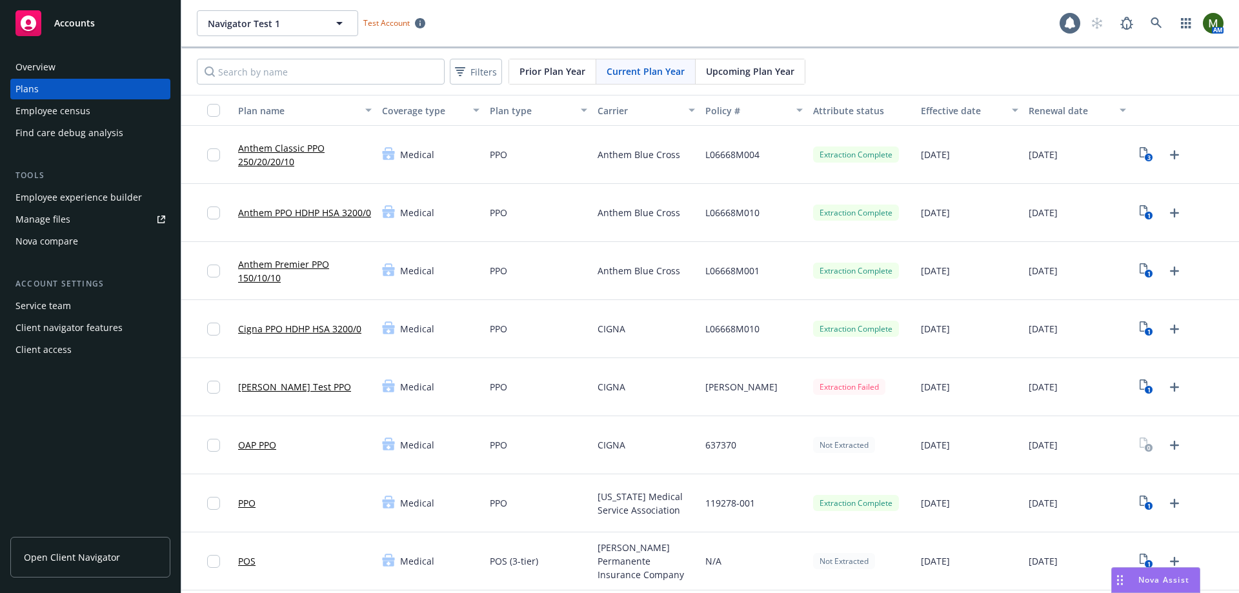
click at [511, 19] on div "Navigator Test 1 Navigator Test 1 Test Account" at bounding box center [628, 23] width 863 height 26
click at [966, 23] on div "Navigator Test 1 Navigator Test 1 Test Account" at bounding box center [628, 23] width 863 height 26
click at [929, 19] on div "Navigator Test 1 Navigator Test 1 Test Account" at bounding box center [628, 23] width 863 height 26
click at [852, 77] on div "Filters Prior Plan Year Current Plan Year Upcoming Plan Year" at bounding box center [710, 71] width 1058 height 46
click at [911, 37] on div "Navigator Test 1 Navigator Test 1 Test Account 1 AM" at bounding box center [710, 23] width 1058 height 46
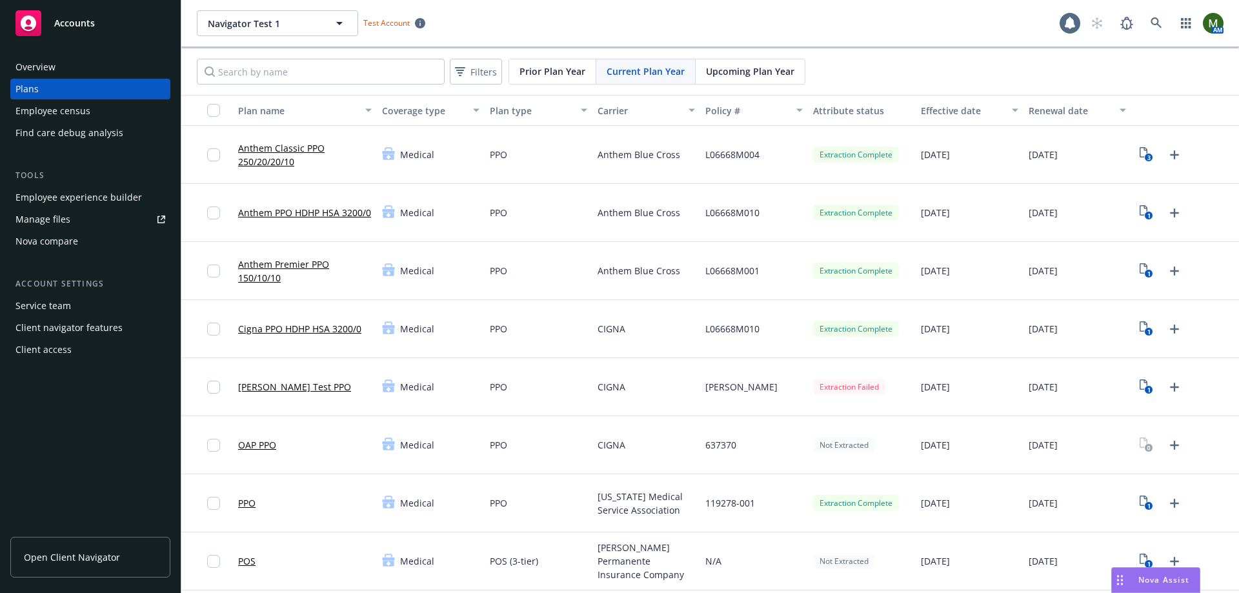
click at [529, 27] on div "Navigator Test 1 Navigator Test 1 Test Account" at bounding box center [628, 23] width 863 height 26
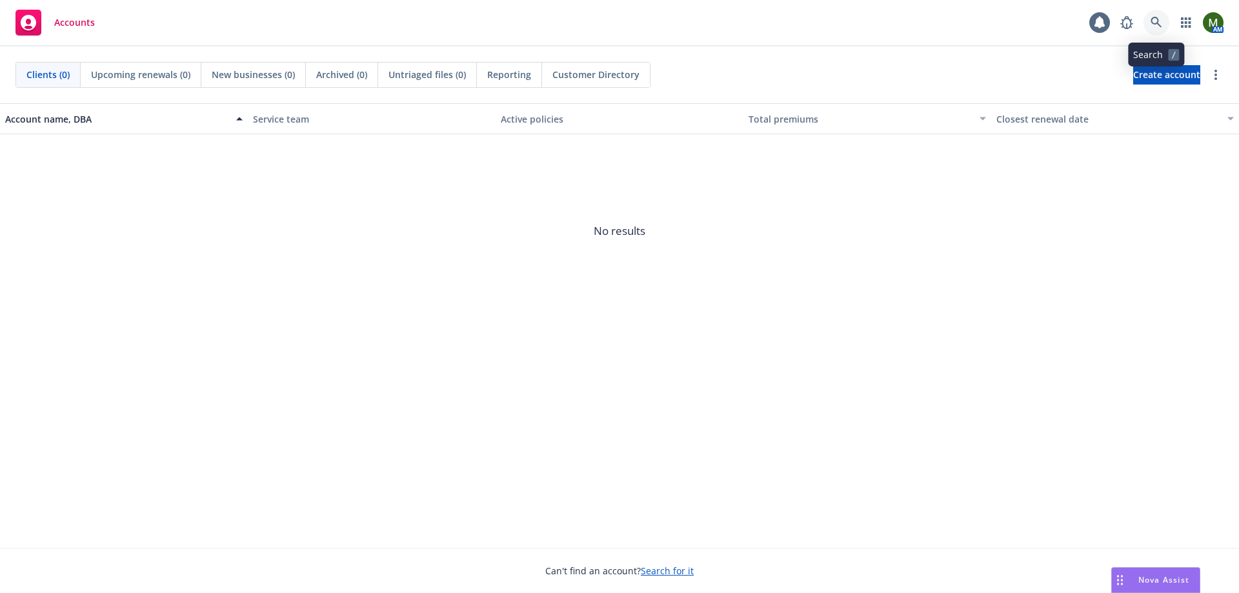
click at [1157, 27] on icon at bounding box center [1157, 23] width 12 height 12
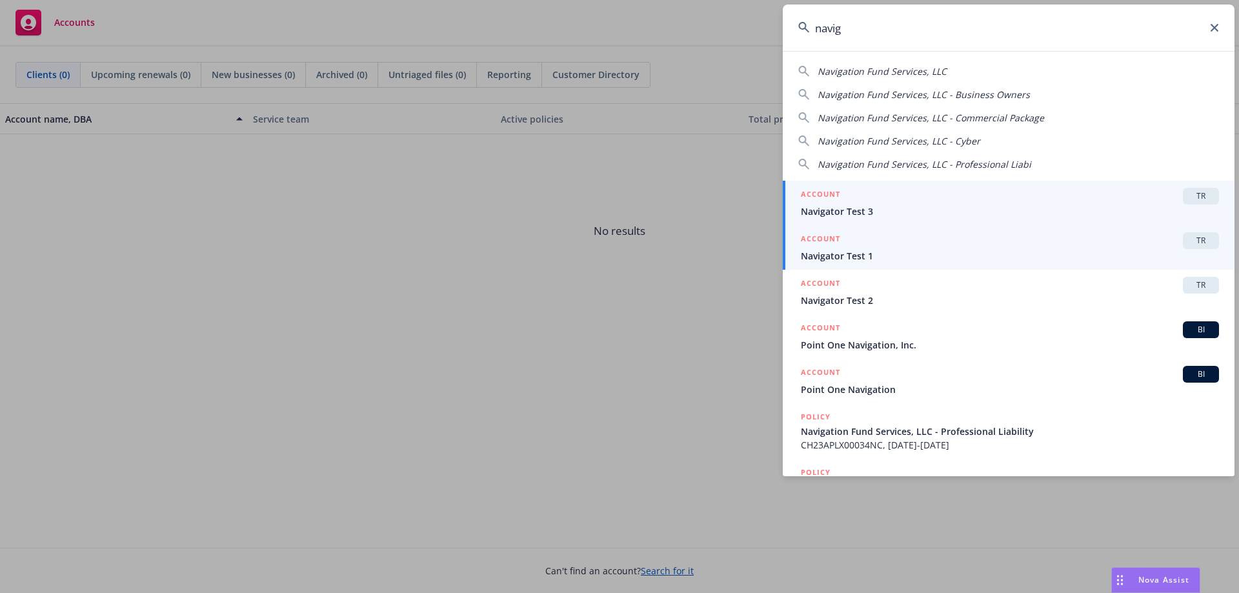
type input "navig"
click at [911, 240] on div "ACCOUNT TR" at bounding box center [1010, 240] width 418 height 17
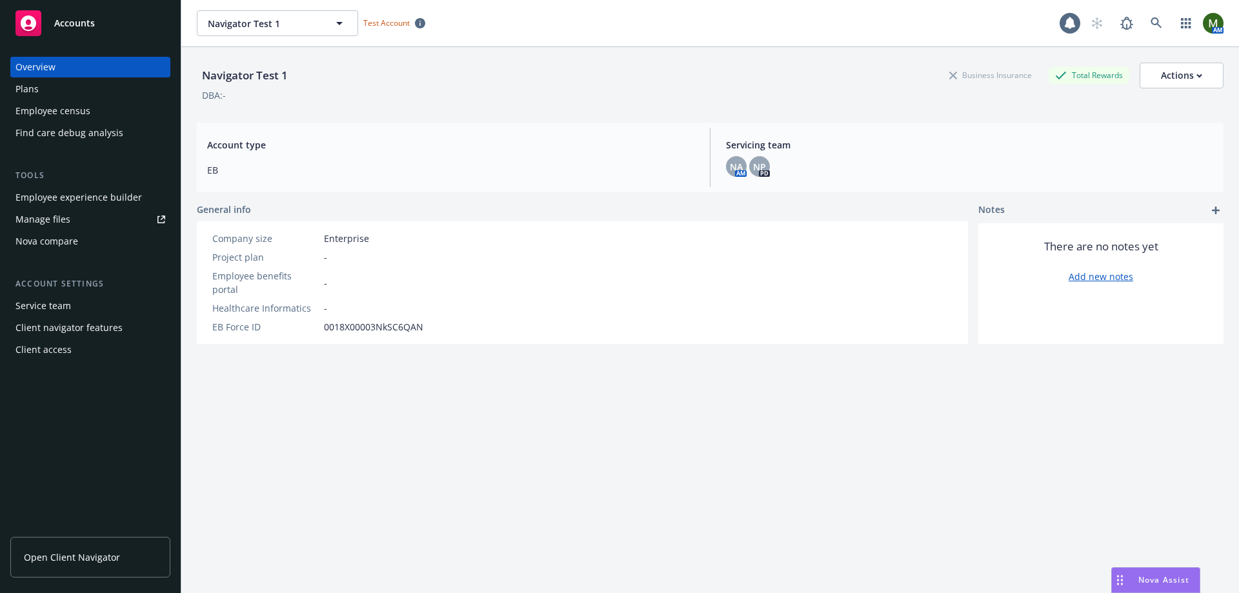
click at [56, 239] on div "Nova compare" at bounding box center [46, 241] width 63 height 21
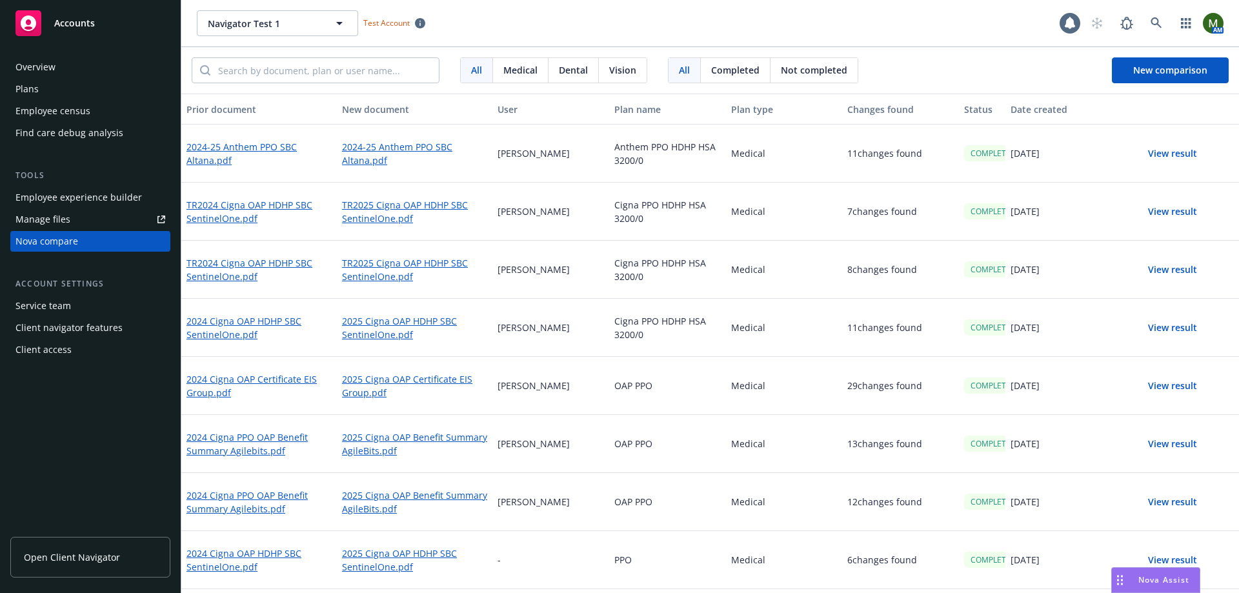
click at [795, 70] on span "Not completed" at bounding box center [814, 70] width 66 height 14
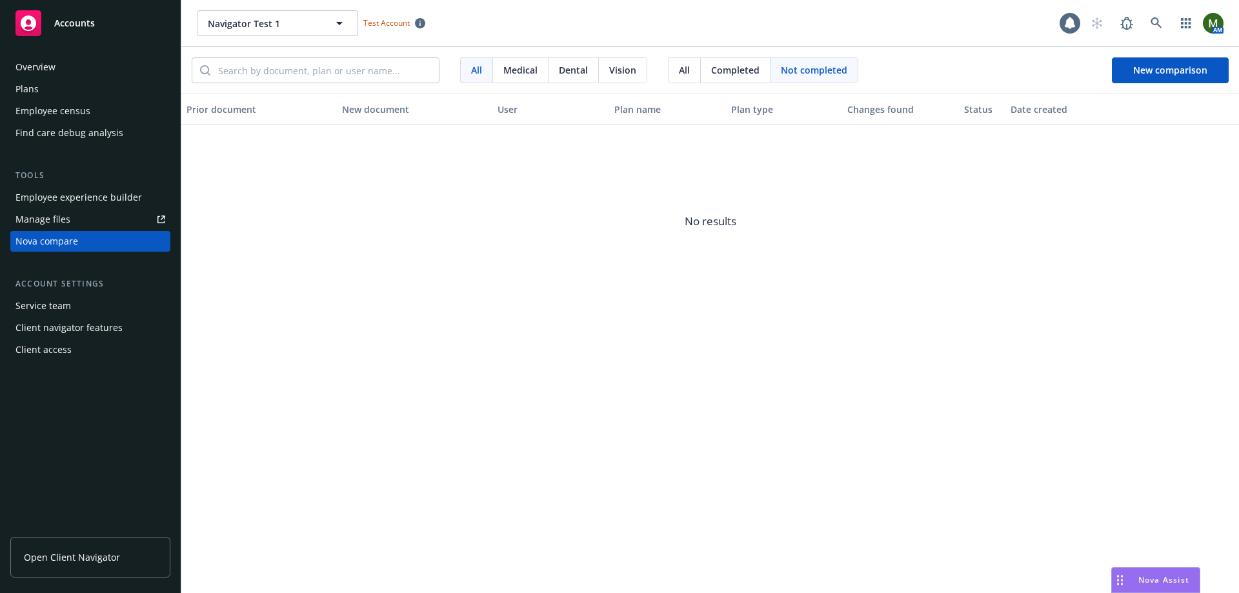
click at [725, 70] on span "Completed" at bounding box center [735, 70] width 48 height 14
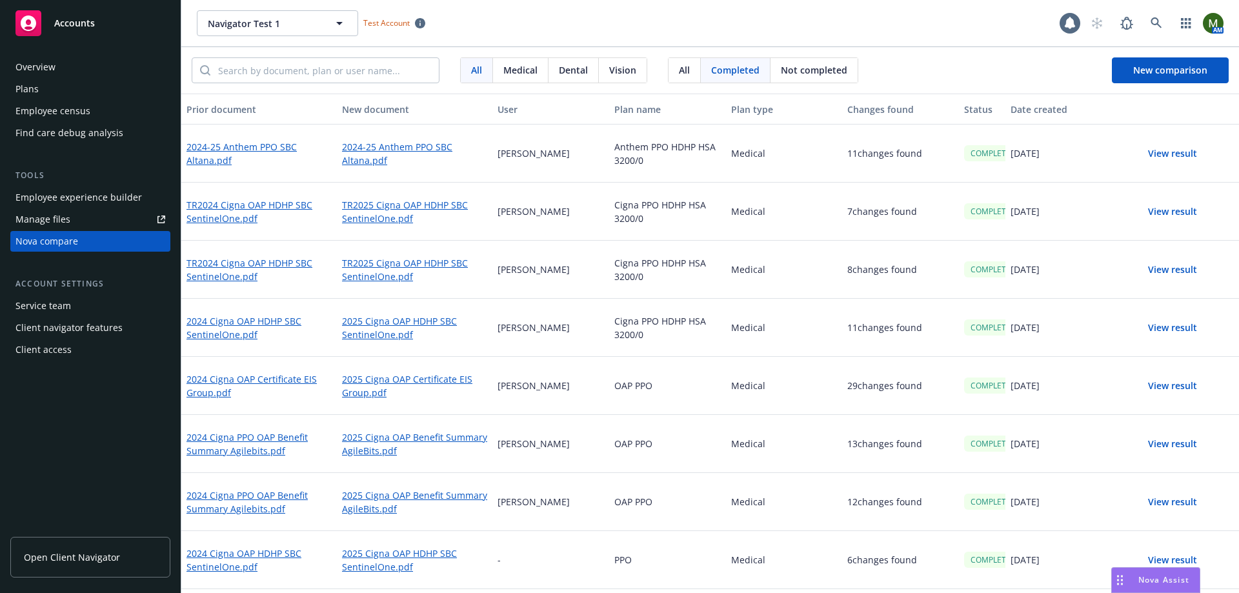
click at [680, 70] on span "All" at bounding box center [684, 70] width 11 height 14
click at [1168, 16] on span at bounding box center [1157, 23] width 26 height 26
click at [1168, 16] on link at bounding box center [1157, 23] width 26 height 26
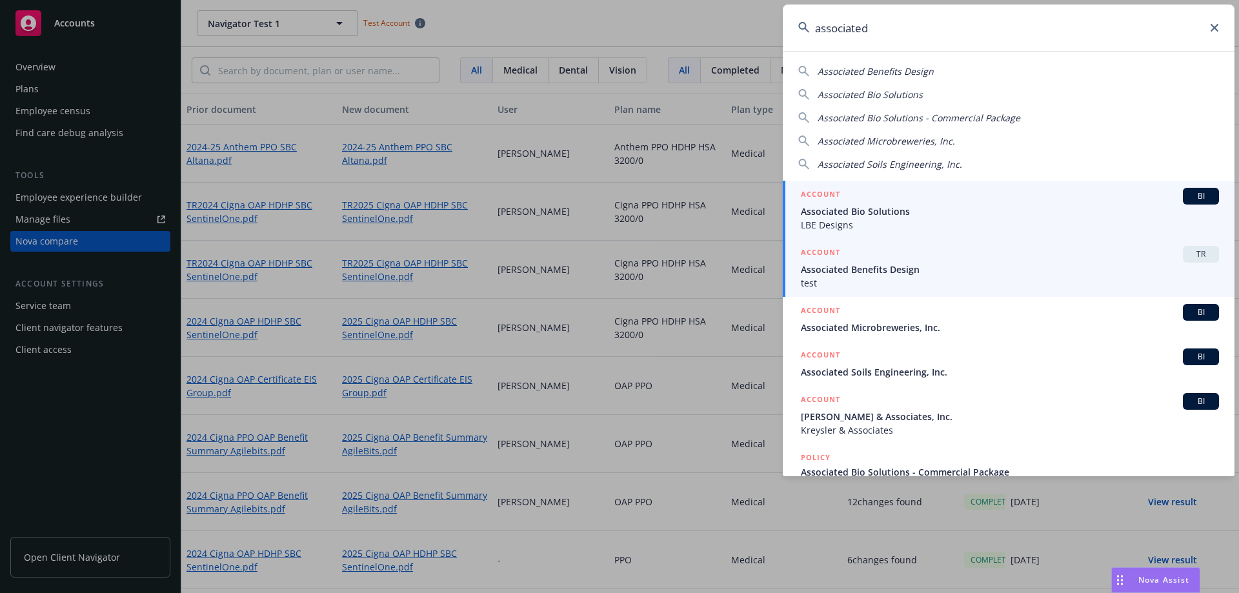
type input "associated"
click at [919, 265] on span "Associated Benefits Design" at bounding box center [1010, 270] width 418 height 14
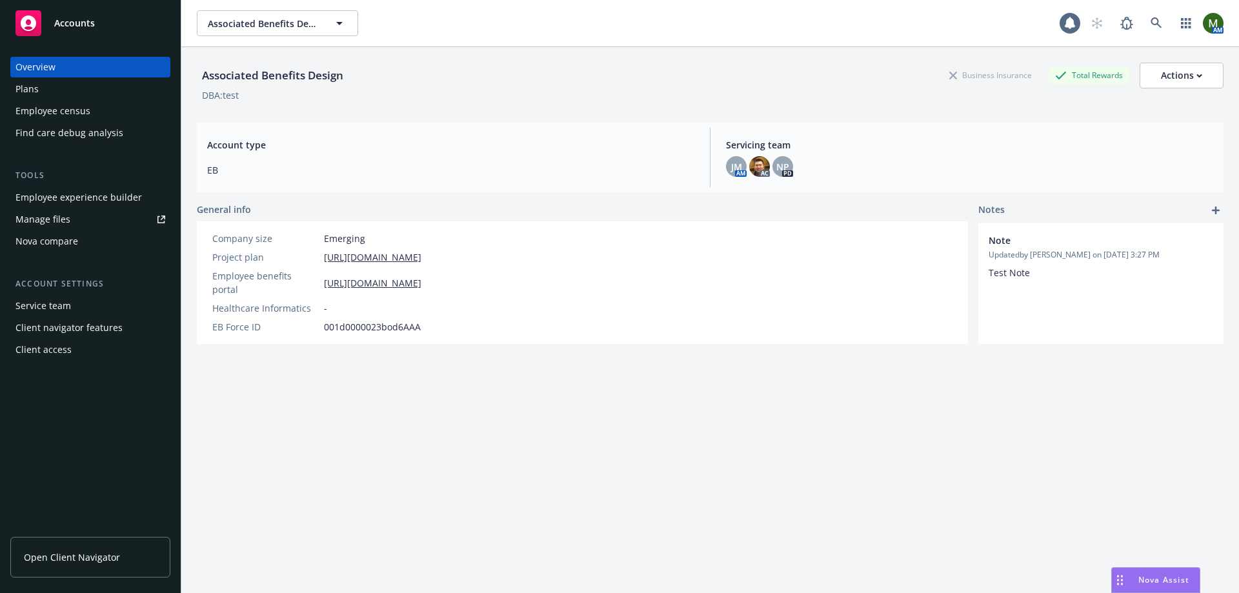
click at [92, 88] on div "Plans" at bounding box center [90, 89] width 150 height 21
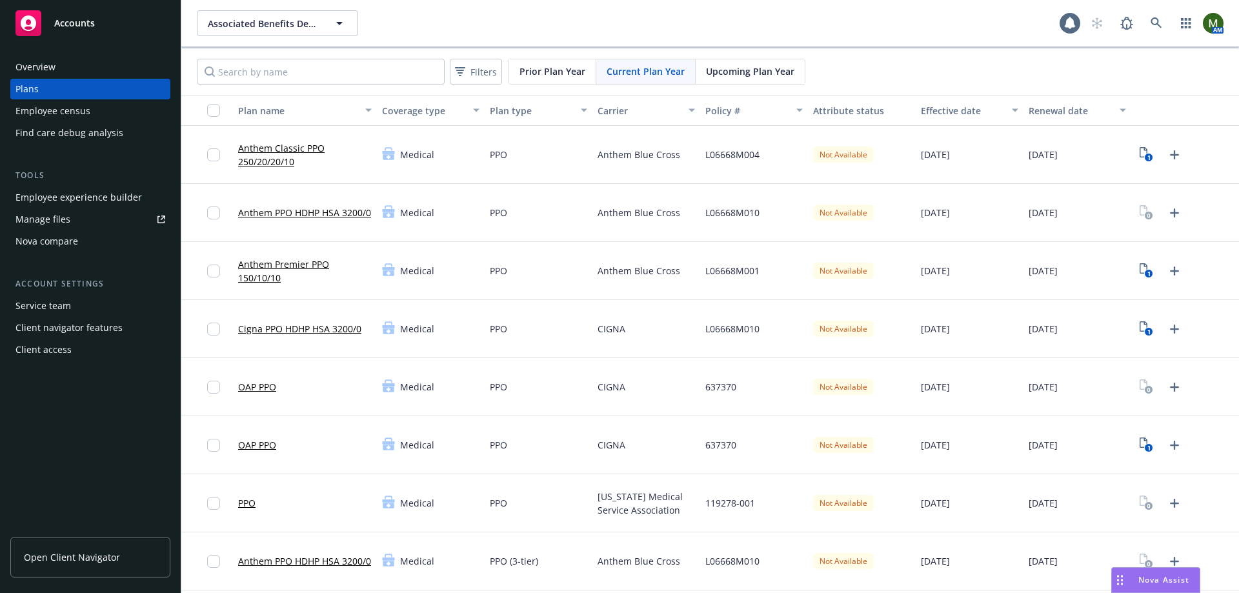
click at [94, 244] on div "Nova compare" at bounding box center [90, 241] width 150 height 21
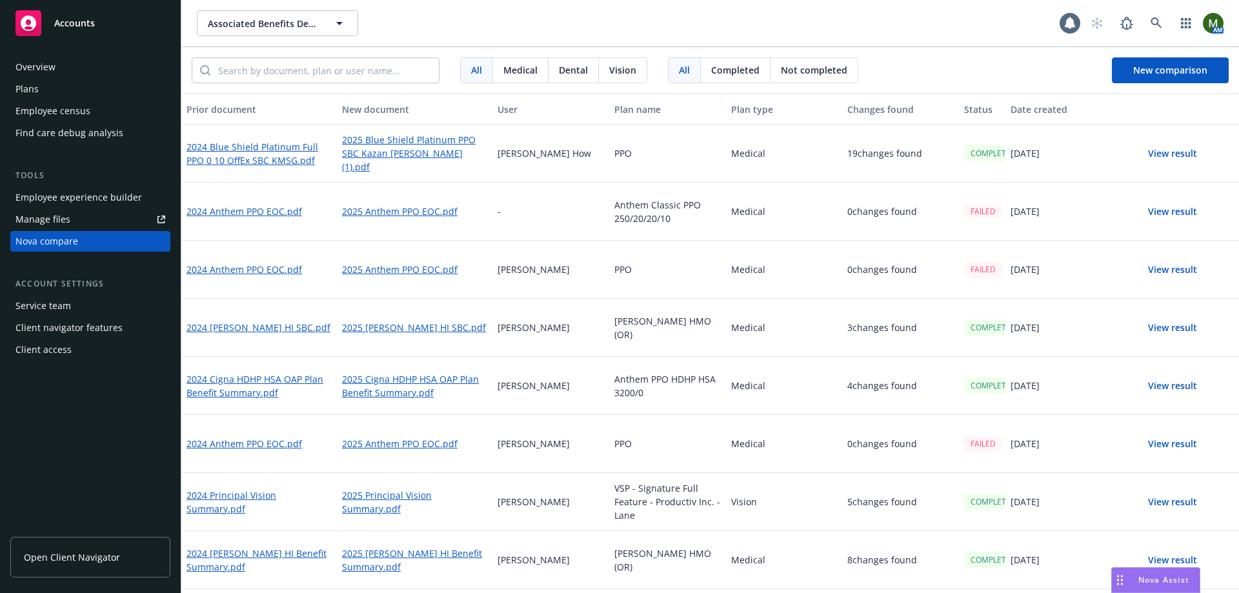
click at [1164, 208] on button "View result" at bounding box center [1173, 212] width 90 height 26
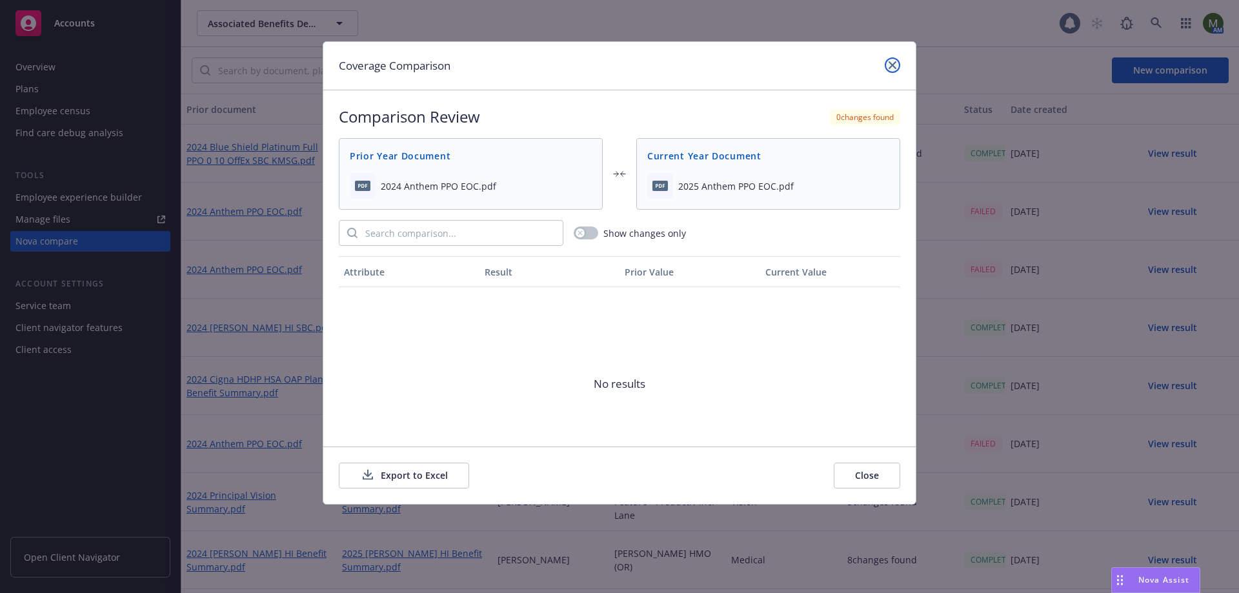
click at [895, 61] on icon "close" at bounding box center [893, 65] width 8 height 8
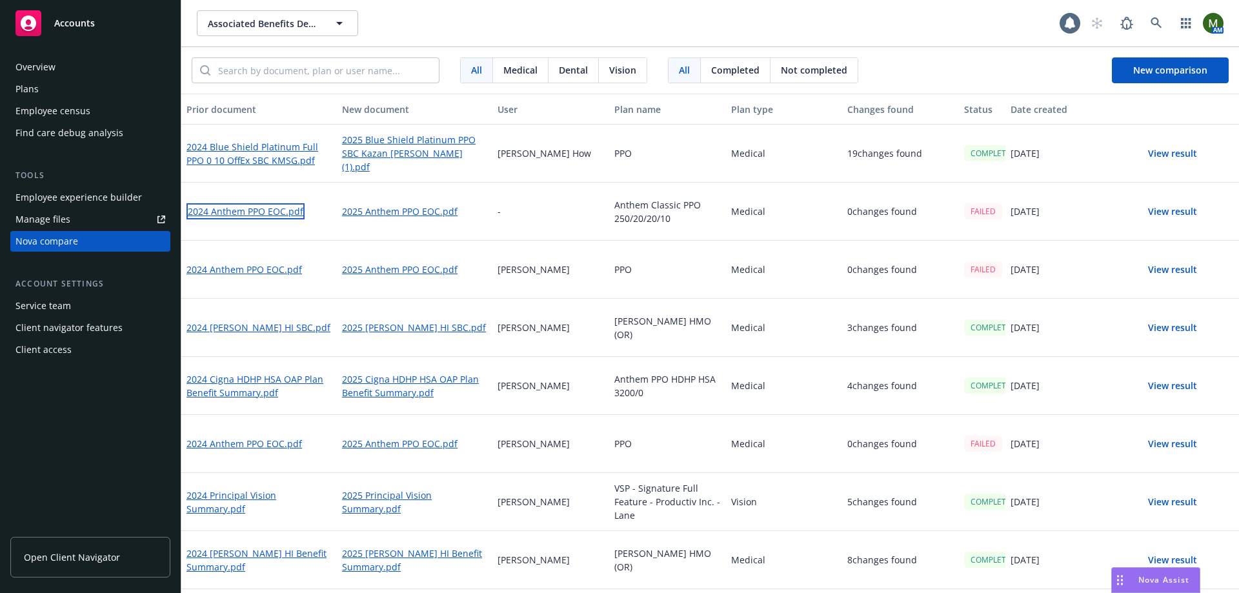
click at [268, 208] on link "2024 Anthem PPO EOC.pdf" at bounding box center [246, 211] width 118 height 16
click at [385, 267] on link "2025 Anthem PPO EOC.pdf" at bounding box center [401, 269] width 118 height 16
